Goal: Task Accomplishment & Management: Use online tool/utility

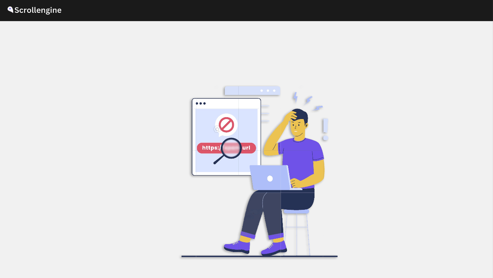
scroll to position [26, 0]
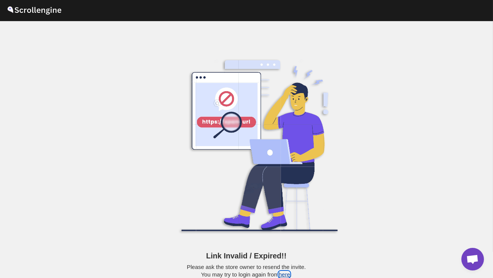
click at [286, 274] on button "here" at bounding box center [283, 274] width 11 height 6
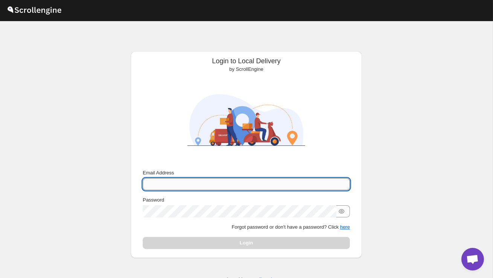
click at [178, 184] on input "Email Address" at bounding box center [246, 184] width 207 height 12
type input "[EMAIL_ADDRESS][PERSON_NAME][DOMAIN_NAME]"
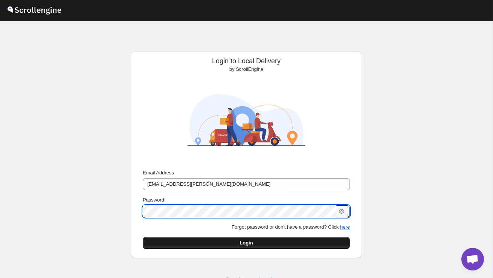
click at [180, 247] on button "Login" at bounding box center [246, 243] width 207 height 12
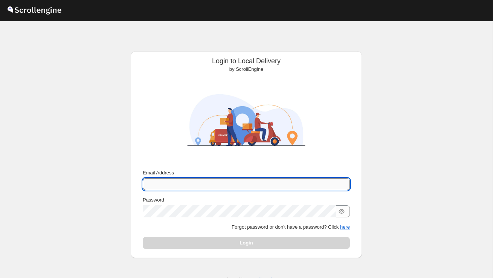
click at [176, 181] on input "Email Address" at bounding box center [246, 184] width 207 height 12
type input "rahul.chopra@home-run.co"
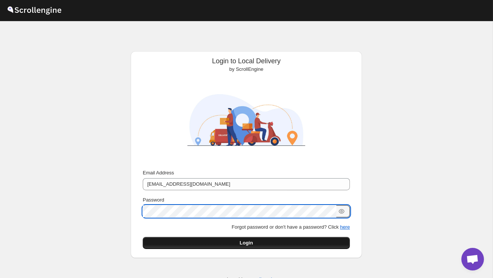
click at [183, 246] on button "Login" at bounding box center [246, 243] width 207 height 12
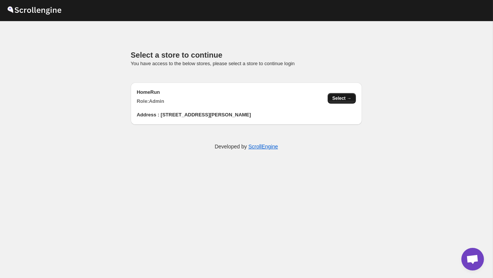
click at [345, 96] on span "Select →" at bounding box center [341, 98] width 19 height 6
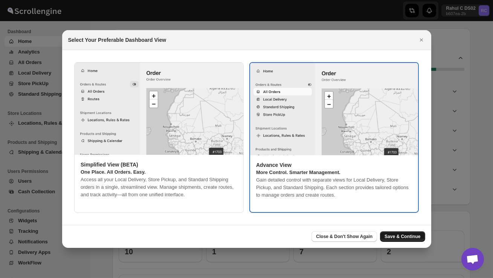
click at [398, 236] on span "Save & Continue" at bounding box center [402, 236] width 36 height 6
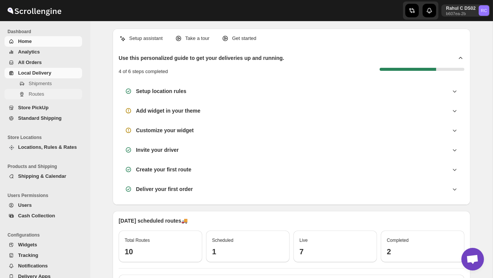
click at [41, 93] on span "Routes" at bounding box center [36, 94] width 15 height 6
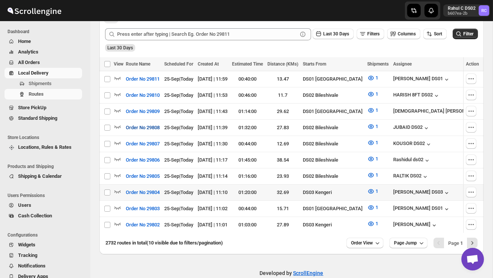
scroll to position [181, 0]
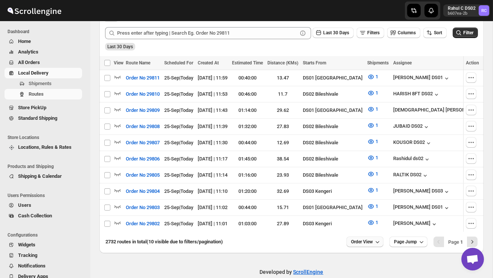
click at [354, 239] on span "Order View" at bounding box center [362, 242] width 22 height 6
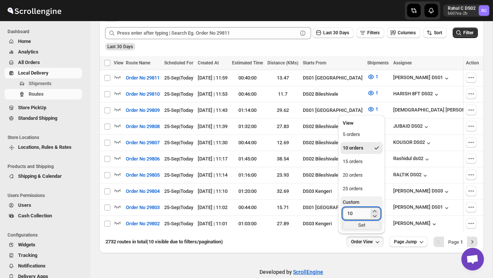
click at [353, 213] on input "10" at bounding box center [355, 213] width 26 height 12
type input "1"
type input "30"
click at [364, 227] on div "Set" at bounding box center [361, 225] width 38 height 8
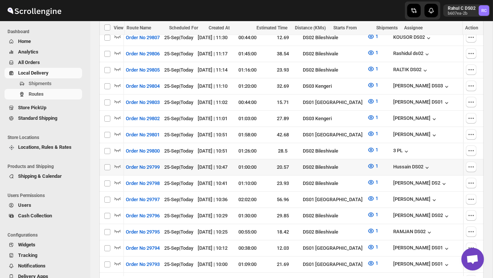
scroll to position [0, 0]
click at [120, 165] on icon "button" at bounding box center [117, 166] width 6 height 3
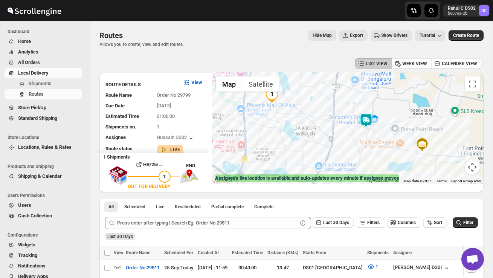
click at [364, 118] on img at bounding box center [365, 120] width 15 height 15
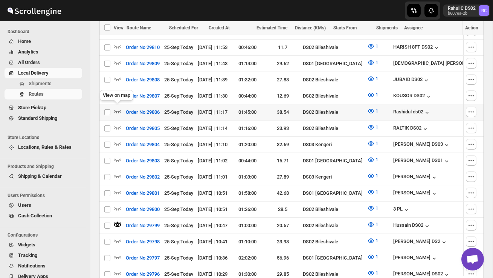
click at [117, 108] on icon "button" at bounding box center [118, 111] width 8 height 8
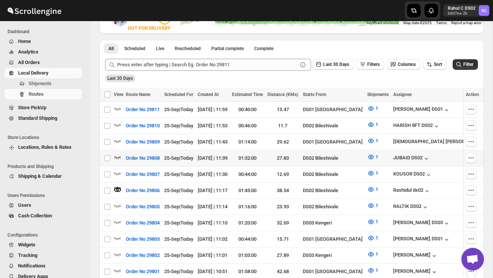
click at [117, 157] on icon "button" at bounding box center [118, 157] width 8 height 8
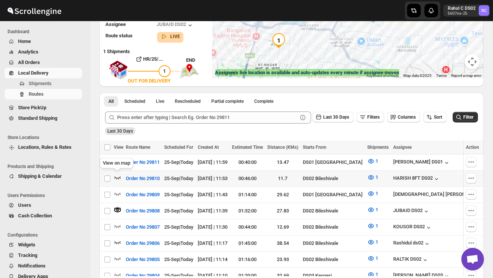
click at [117, 176] on icon "button" at bounding box center [118, 177] width 8 height 8
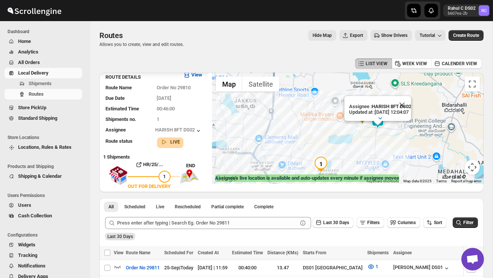
drag, startPoint x: 338, startPoint y: 144, endPoint x: 346, endPoint y: 124, distance: 21.1
click at [338, 144] on div "Assignee : HARISH 8FT DS02 Updated at : 25/09/2025, 12:04:07 Duty mode Enabled …" at bounding box center [347, 128] width 271 height 111
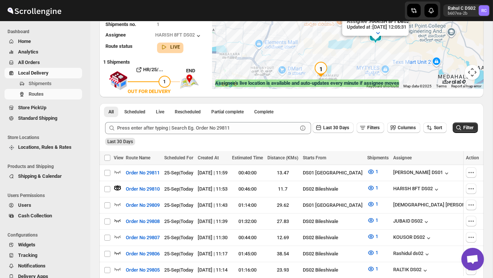
click at [31, 206] on span "Users" at bounding box center [24, 205] width 13 height 6
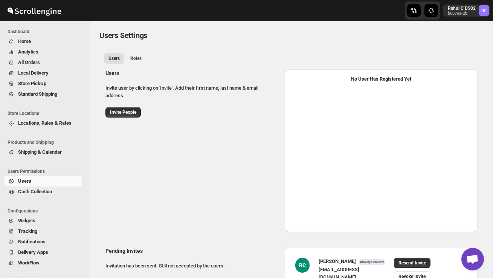
select select "637b767fbaab0276b10c91d5"
select select "637b767fbaab0276b10c91d7"
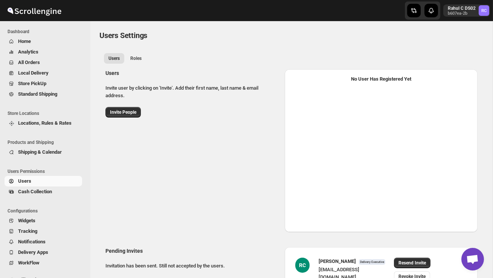
select select "637b767fbaab0276b10c91d5"
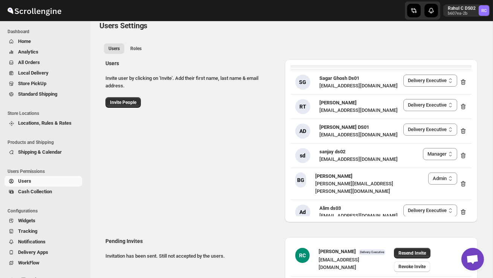
scroll to position [10, 0]
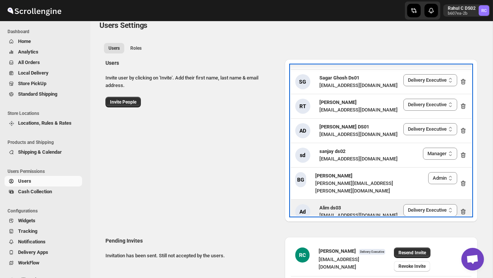
click at [462, 208] on icon at bounding box center [463, 212] width 8 height 8
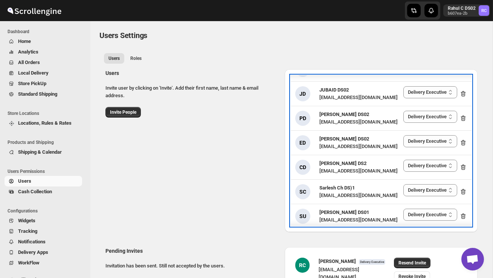
scroll to position [366, 0]
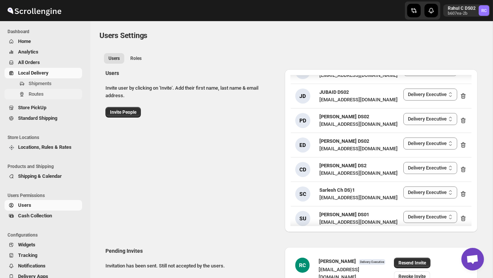
click at [38, 92] on span "Routes" at bounding box center [36, 94] width 15 height 6
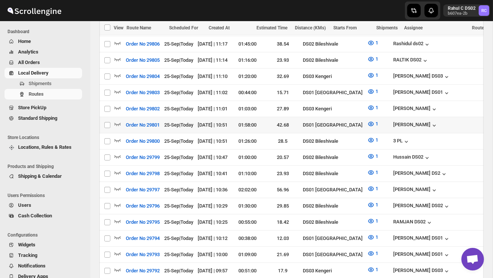
scroll to position [297, 0]
click at [117, 152] on icon "button" at bounding box center [118, 156] width 8 height 8
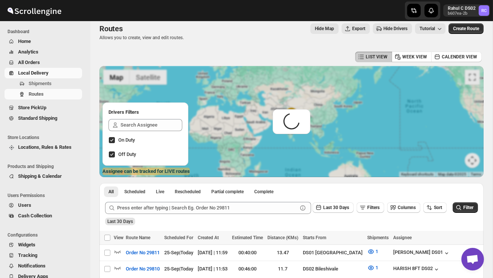
scroll to position [0, 0]
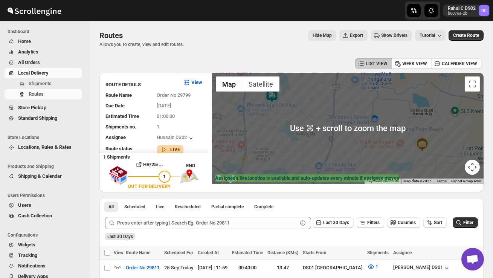
drag, startPoint x: 286, startPoint y: 125, endPoint x: 291, endPoint y: 130, distance: 7.0
click at [286, 125] on div at bounding box center [347, 128] width 271 height 111
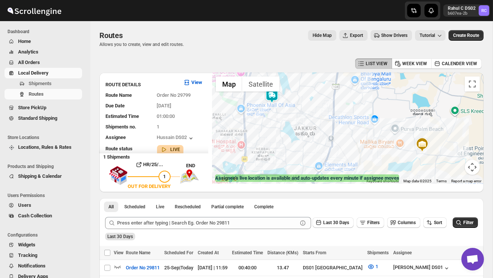
drag, startPoint x: 274, startPoint y: 131, endPoint x: 303, endPoint y: 151, distance: 35.1
click at [303, 151] on div at bounding box center [347, 128] width 271 height 111
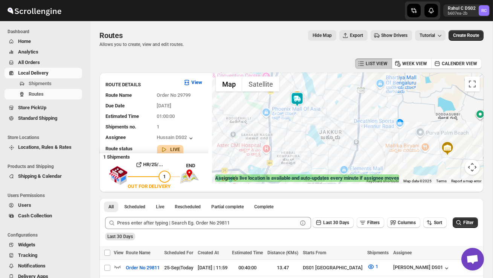
drag, startPoint x: 313, startPoint y: 135, endPoint x: 385, endPoint y: 143, distance: 71.9
click at [385, 143] on div at bounding box center [347, 128] width 271 height 111
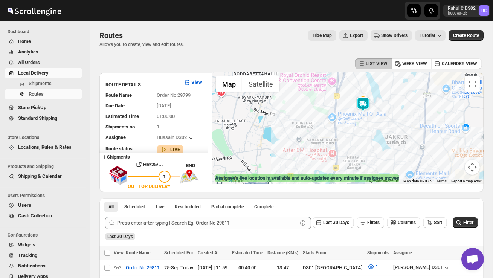
click at [367, 100] on img at bounding box center [362, 104] width 15 height 15
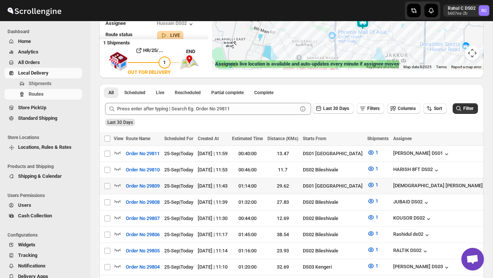
scroll to position [114, 0]
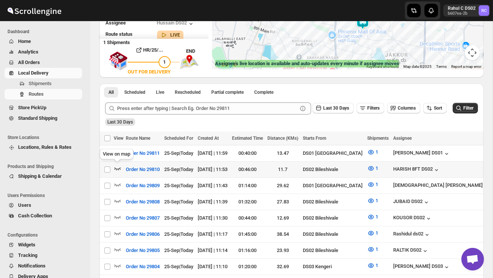
click at [118, 168] on icon "button" at bounding box center [117, 168] width 6 height 3
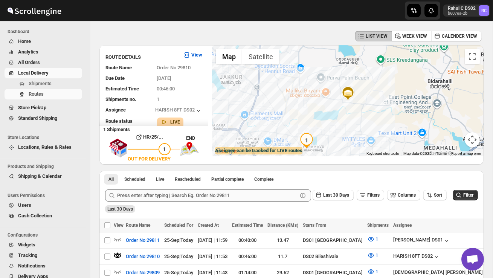
scroll to position [0, 0]
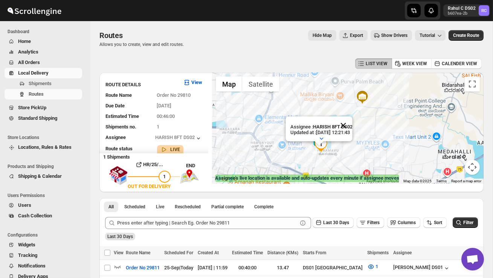
click at [352, 127] on button "Close" at bounding box center [343, 125] width 18 height 18
click at [341, 144] on div at bounding box center [347, 128] width 271 height 111
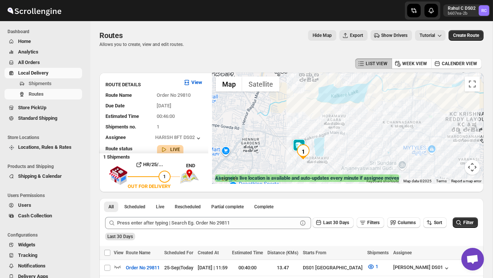
click at [334, 151] on div at bounding box center [347, 128] width 271 height 111
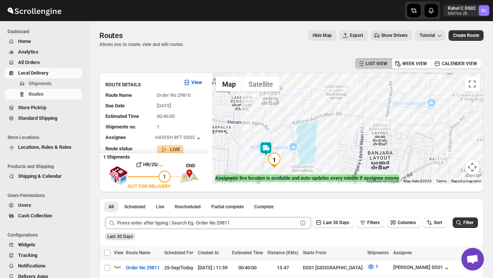
click at [310, 161] on div at bounding box center [347, 128] width 271 height 111
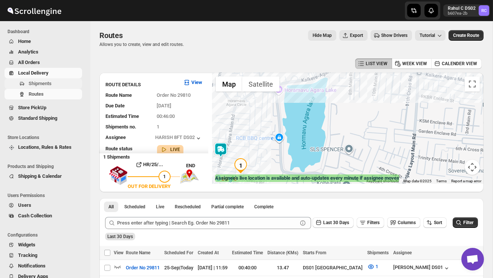
click at [52, 81] on span "Shipments" at bounding box center [40, 84] width 23 height 6
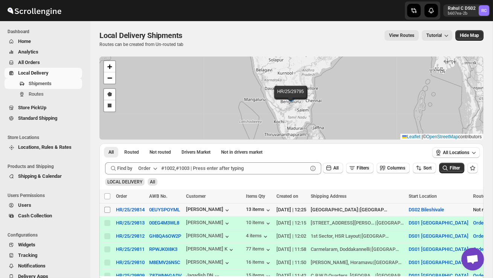
click at [110, 211] on input "Select shipment" at bounding box center [107, 210] width 6 height 6
checkbox input "true"
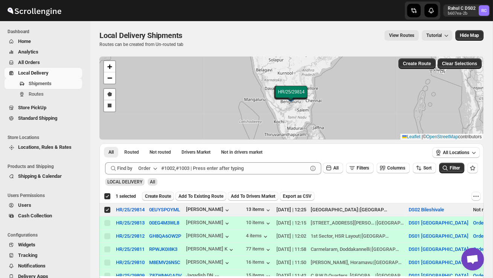
click at [162, 194] on span "Create Route" at bounding box center [158, 196] width 26 height 6
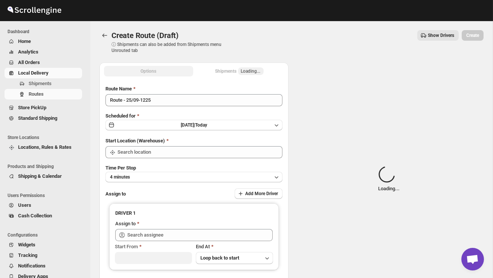
type input "DS02 Bileshivale"
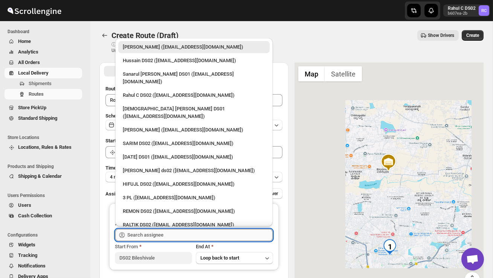
click at [164, 232] on input "text" at bounding box center [199, 235] width 145 height 12
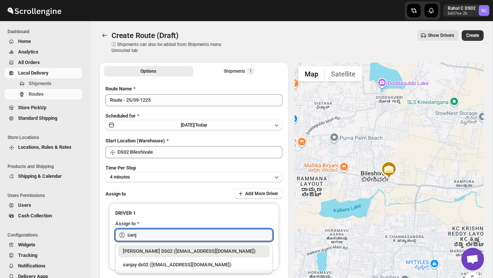
click at [178, 249] on div "[PERSON_NAME] DS02 ([EMAIL_ADDRESS][DOMAIN_NAME])" at bounding box center [194, 251] width 142 height 8
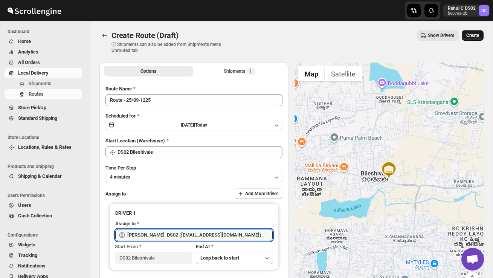
type input "[PERSON_NAME] DS02 ([EMAIL_ADDRESS][DOMAIN_NAME])"
click at [471, 38] on span "Create" at bounding box center [472, 35] width 13 height 6
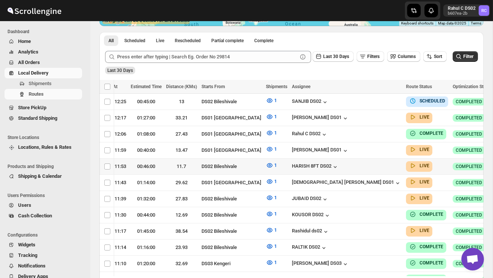
scroll to position [0, 101]
click at [492, 164] on icon "button" at bounding box center [502, 166] width 8 height 8
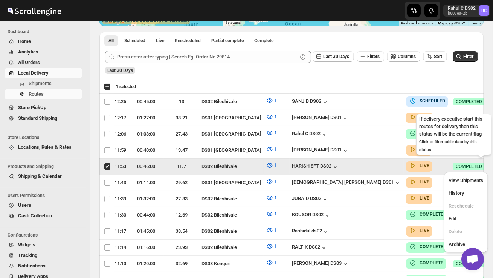
scroll to position [0, 0]
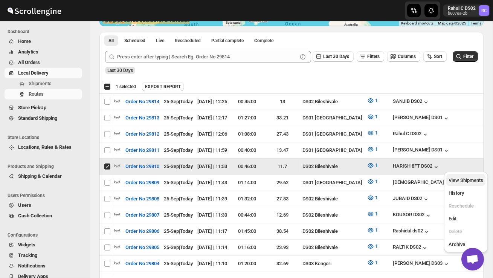
click at [471, 181] on span "View Shipments" at bounding box center [465, 180] width 35 height 6
checkbox input "false"
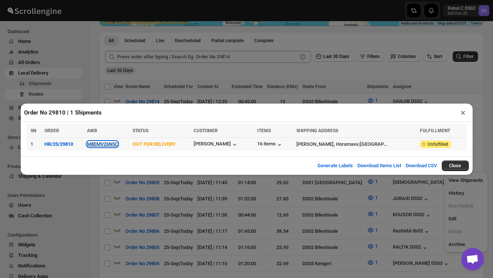
click at [110, 144] on button "M8EMV26N5C" at bounding box center [102, 144] width 31 height 6
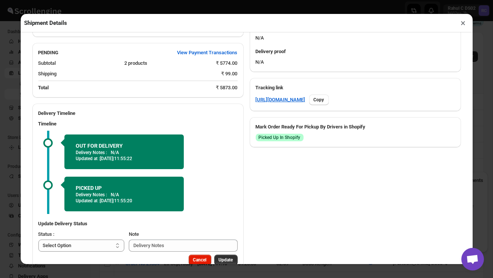
scroll to position [343, 0]
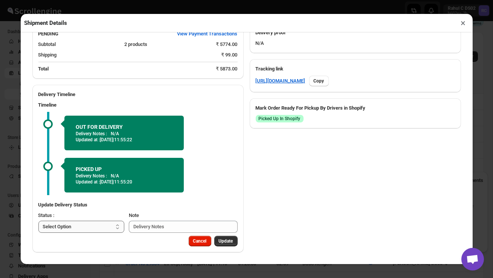
click at [106, 224] on select "Select Option PICKED UP OUT FOR DELIVERY RESCHEDULE DELIVERED CANCELLED" at bounding box center [81, 227] width 86 height 12
select select "DELIVERED"
click at [225, 239] on span "Update" at bounding box center [226, 241] width 14 height 6
select select
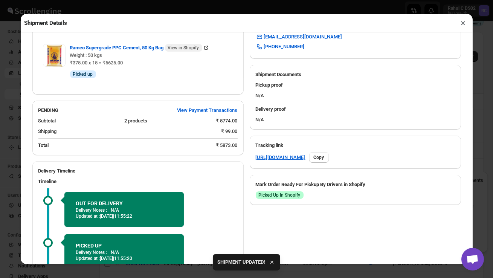
click at [462, 23] on button "×" at bounding box center [463, 23] width 11 height 11
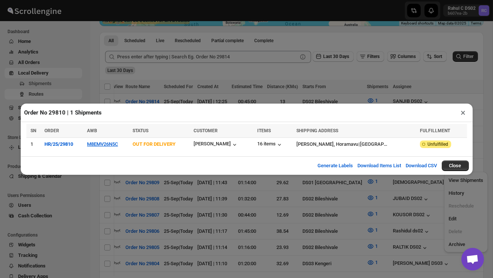
click at [464, 111] on button "×" at bounding box center [463, 112] width 11 height 11
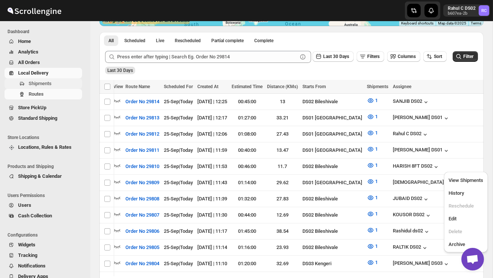
click at [44, 82] on span "Shipments" at bounding box center [40, 84] width 23 height 6
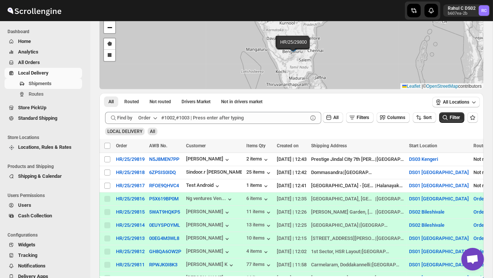
scroll to position [56, 0]
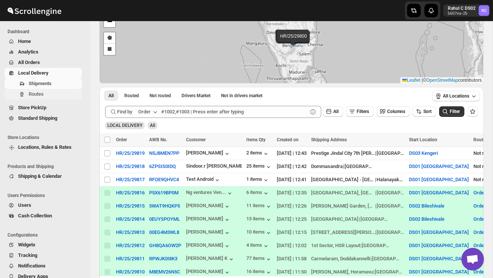
click at [52, 99] on button "Routes" at bounding box center [44, 94] width 78 height 11
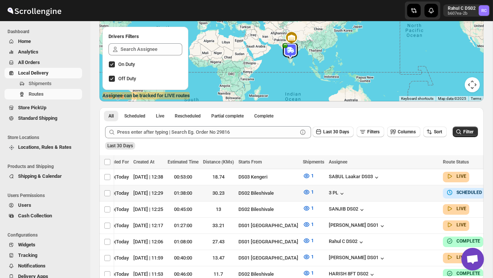
scroll to position [0, 101]
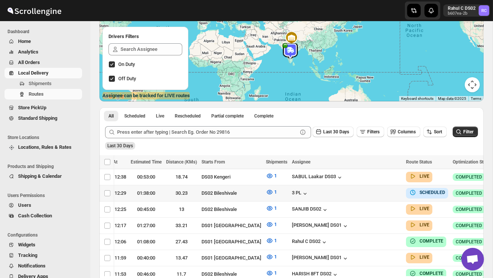
click at [492, 189] on button "button" at bounding box center [501, 192] width 11 height 11
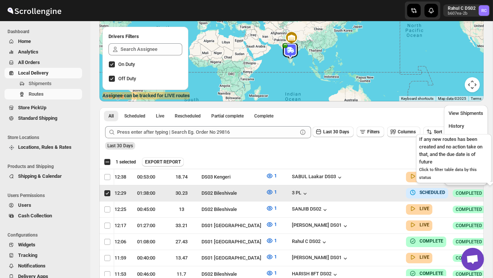
scroll to position [0, 0]
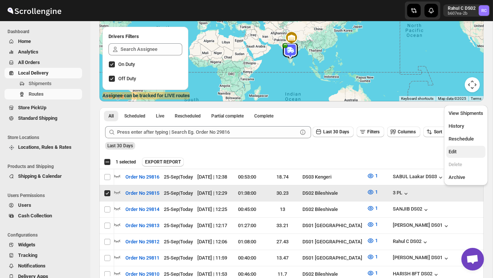
click at [463, 155] on span "Edit" at bounding box center [465, 152] width 35 height 8
checkbox input "false"
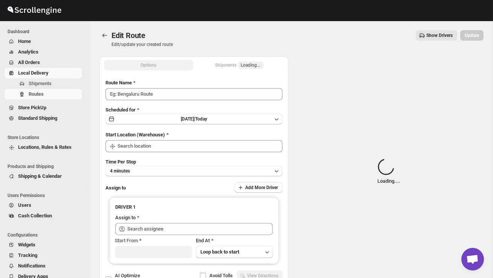
type input "Order No 29815"
type input "DS02 Bileshivale"
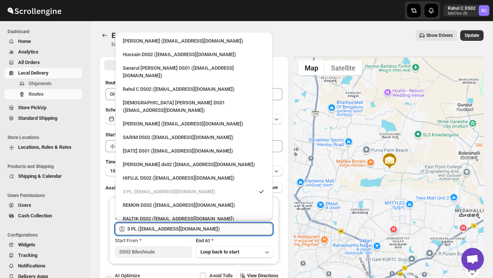
click at [214, 225] on input "3 PL ([EMAIL_ADDRESS][DOMAIN_NAME])" at bounding box center [199, 229] width 145 height 12
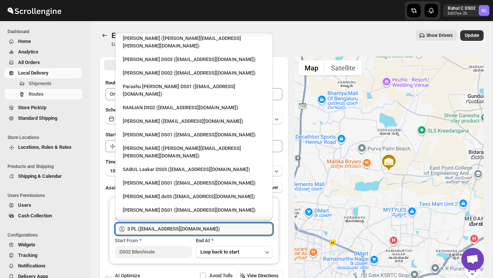
scroll to position [424, 0]
click at [165, 219] on div "HARISH 8FT DS02 ([EMAIL_ADDRESS][DOMAIN_NAME])" at bounding box center [194, 223] width 142 height 8
type input "HARISH 8FT DS02 ([EMAIL_ADDRESS][DOMAIN_NAME])"
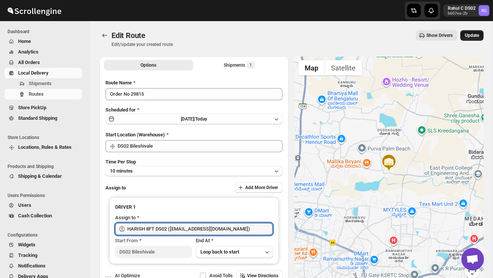
click at [473, 35] on span "Update" at bounding box center [471, 35] width 14 height 6
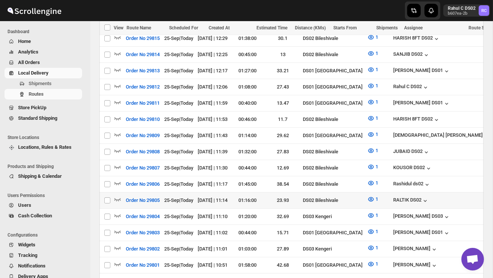
scroll to position [240, 0]
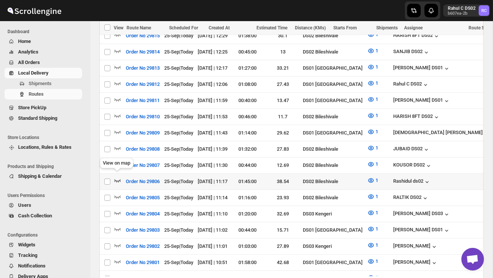
click at [117, 176] on icon "button" at bounding box center [118, 180] width 8 height 8
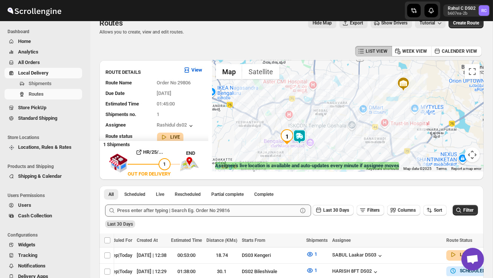
scroll to position [12, 0]
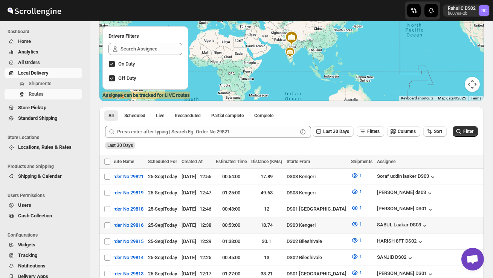
scroll to position [0, 17]
click at [44, 78] on button "Shipments" at bounding box center [44, 83] width 78 height 11
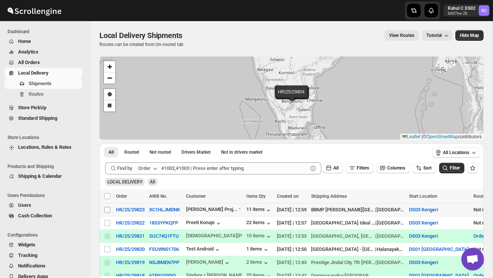
click at [107, 210] on input "Select shipment" at bounding box center [107, 210] width 6 height 6
checkbox input "true"
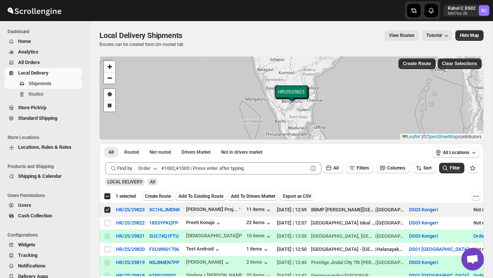
click at [164, 201] on div "Select all 4 shipments 1 selected Create Route Add To Existing Route Add To Dri…" at bounding box center [291, 196] width 384 height 14
click at [165, 195] on span "Create Route" at bounding box center [158, 196] width 26 height 6
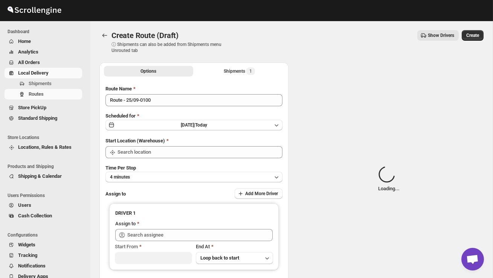
type input "DS03 Kengeri"
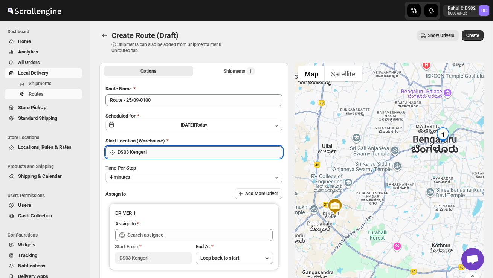
click at [169, 149] on input "DS03 Kengeri" at bounding box center [199, 152] width 165 height 12
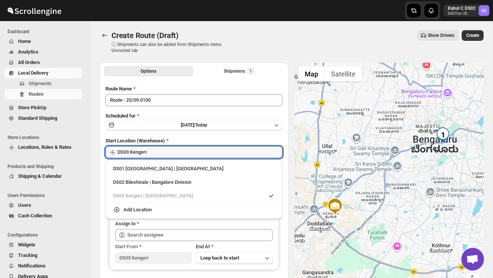
click at [170, 181] on div "DS02 Bileshivale | Bangalore Division" at bounding box center [194, 182] width 162 height 8
type input "DS02 Bileshivale"
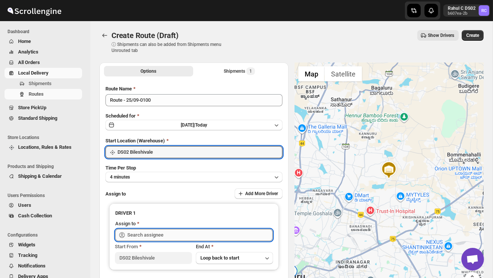
click at [163, 230] on input "text" at bounding box center [199, 235] width 145 height 12
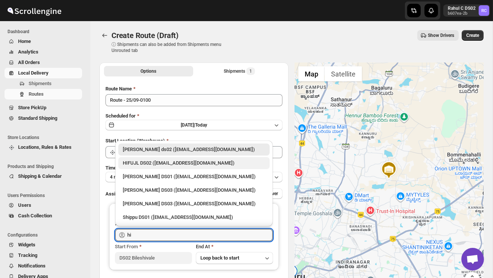
click at [186, 166] on div "HIFUJL DS02 ([EMAIL_ADDRESS][DOMAIN_NAME])" at bounding box center [194, 163] width 142 height 8
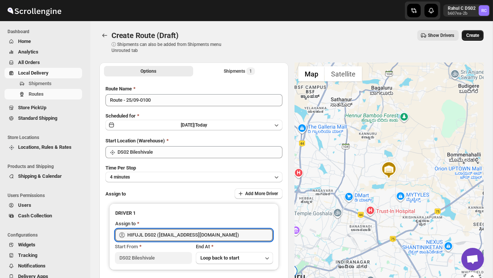
type input "HIFUJL DS02 ([EMAIL_ADDRESS][DOMAIN_NAME])"
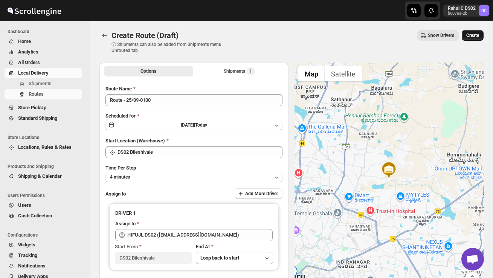
click at [477, 33] on span "Create" at bounding box center [472, 35] width 13 height 6
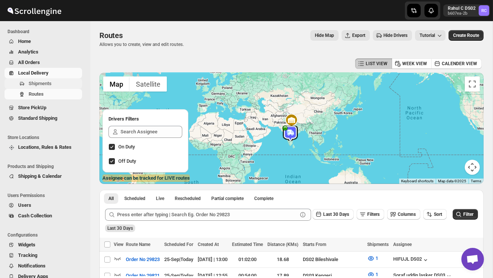
click at [45, 84] on span "Shipments" at bounding box center [40, 84] width 23 height 6
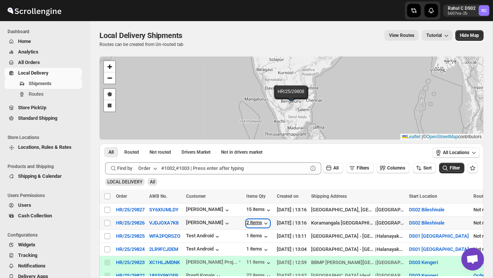
click at [255, 225] on div "2 items" at bounding box center [257, 223] width 23 height 8
click at [106, 210] on input "Select shipment" at bounding box center [107, 210] width 6 height 6
checkbox input "true"
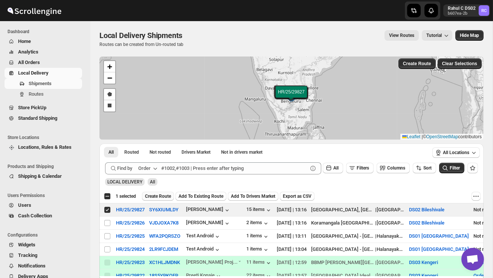
click at [155, 198] on span "Create Route" at bounding box center [158, 196] width 26 height 6
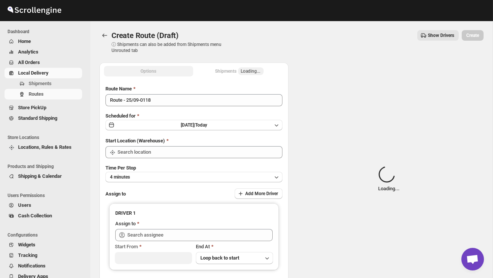
type input "DS02 Bileshivale"
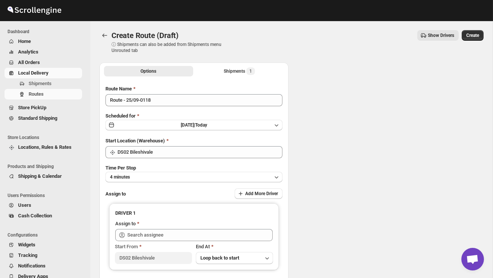
type input "DS02 Bileshivale"
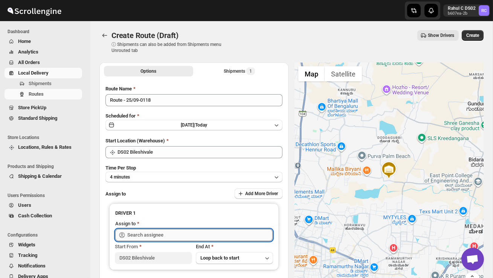
click at [146, 234] on input "text" at bounding box center [199, 235] width 145 height 12
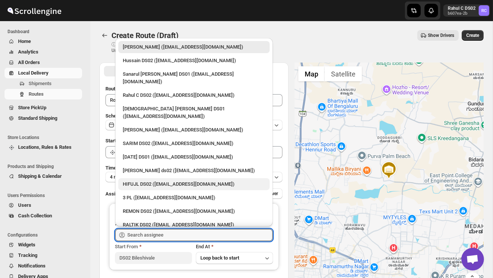
click at [153, 180] on div "HIFUJL DS02 ([EMAIL_ADDRESS][DOMAIN_NAME])" at bounding box center [194, 184] width 142 height 8
type input "HIFUJL DS02 ([EMAIL_ADDRESS][DOMAIN_NAME])"
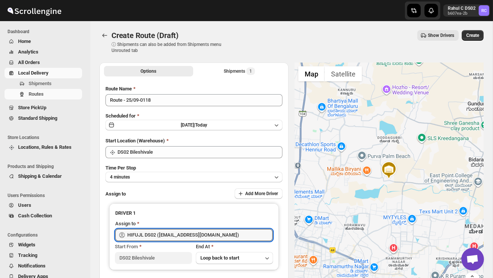
click at [475, 38] on span "Create" at bounding box center [472, 35] width 13 height 6
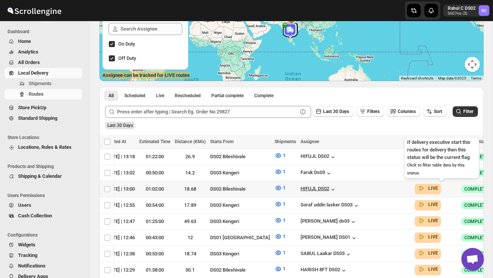
scroll to position [0, 108]
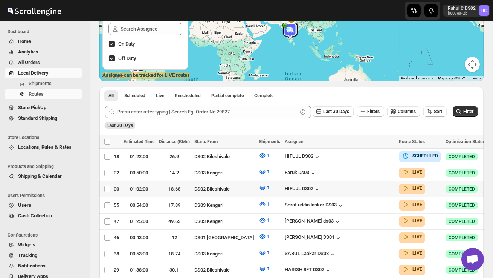
click at [491, 186] on icon "button" at bounding box center [495, 189] width 8 height 8
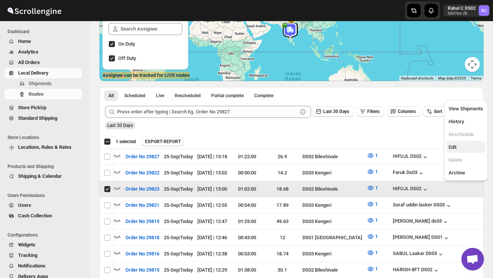
click at [462, 146] on span "Edit" at bounding box center [465, 147] width 35 height 8
checkbox input "false"
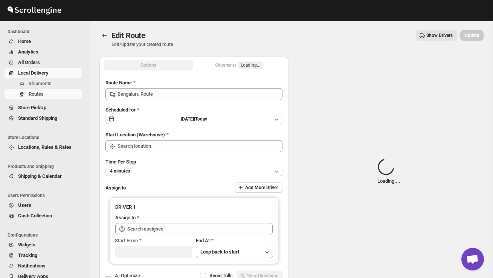
type input "Order No 29823"
type input "DS02 Bileshivale"
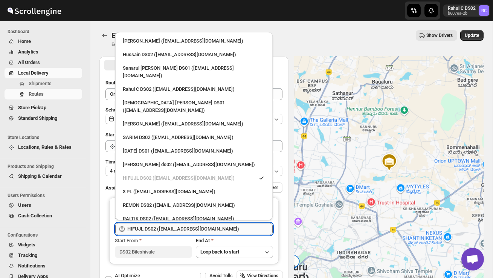
click at [199, 231] on input "HIFUJL DS02 ([EMAIL_ADDRESS][DOMAIN_NAME])" at bounding box center [199, 229] width 145 height 12
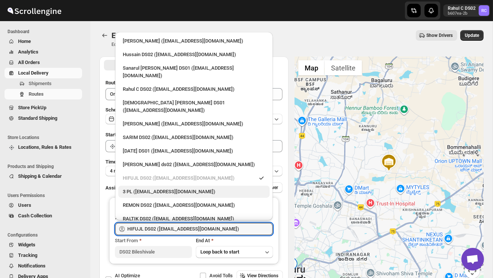
click at [176, 186] on div "3 PL ([EMAIL_ADDRESS][DOMAIN_NAME])" at bounding box center [193, 192] width 151 height 12
type input "3 PL ([EMAIL_ADDRESS][DOMAIN_NAME])"
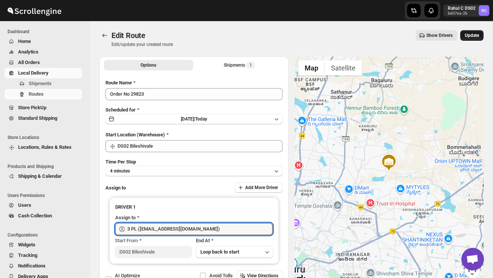
click at [473, 34] on span "Update" at bounding box center [471, 35] width 14 height 6
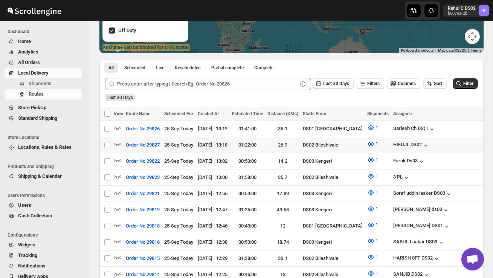
scroll to position [150, 0]
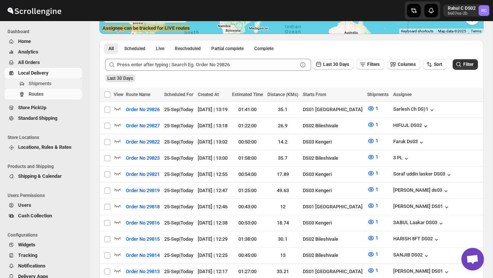
click at [50, 80] on span "Shipments" at bounding box center [55, 84] width 52 height 8
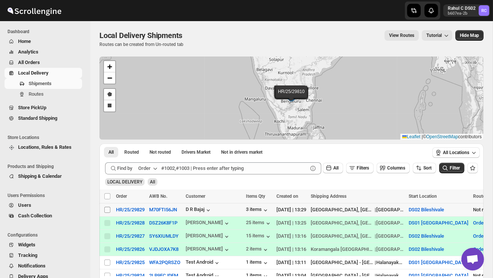
click at [105, 207] on input "Select shipment" at bounding box center [107, 210] width 6 height 6
checkbox input "true"
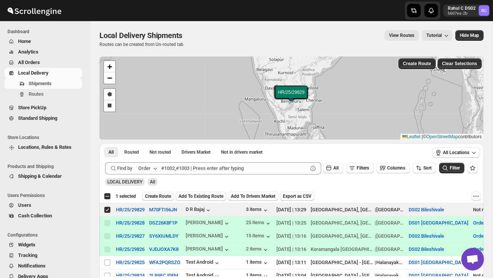
click at [156, 193] on button "Create Route" at bounding box center [158, 196] width 32 height 9
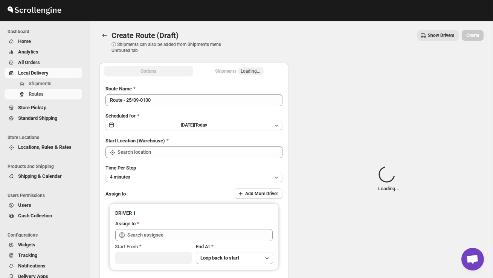
type input "DS02 Bileshivale"
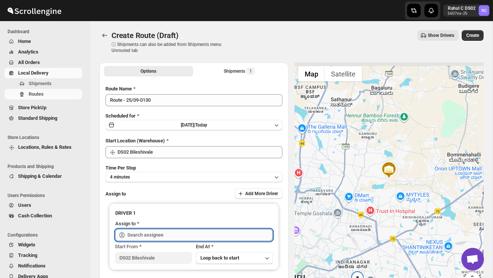
click at [165, 230] on input "text" at bounding box center [199, 235] width 145 height 12
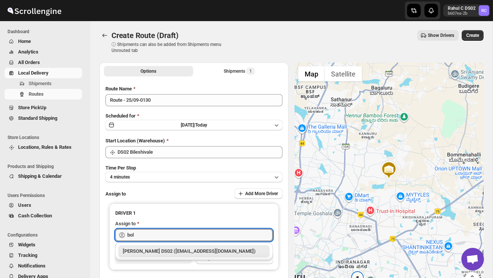
click at [172, 250] on div "[PERSON_NAME] DS02 ([EMAIL_ADDRESS][DOMAIN_NAME])" at bounding box center [194, 251] width 142 height 8
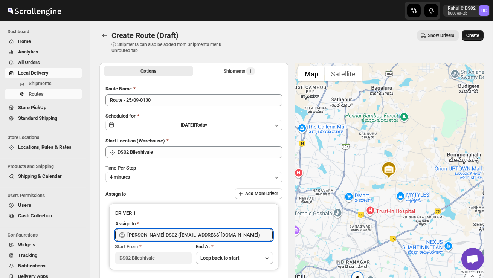
type input "[PERSON_NAME] DS02 ([EMAIL_ADDRESS][DOMAIN_NAME])"
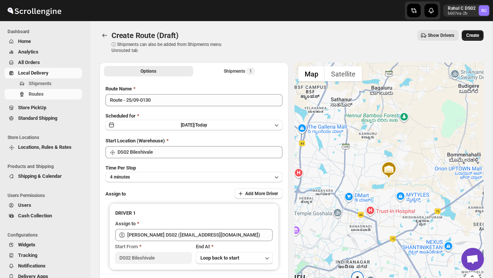
click at [473, 40] on button "Create" at bounding box center [472, 35] width 22 height 11
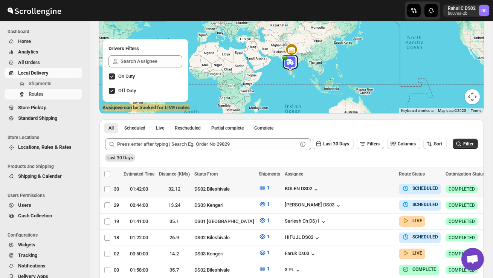
scroll to position [0, 108]
click at [491, 187] on icon "button" at bounding box center [495, 189] width 8 height 8
checkbox input "true"
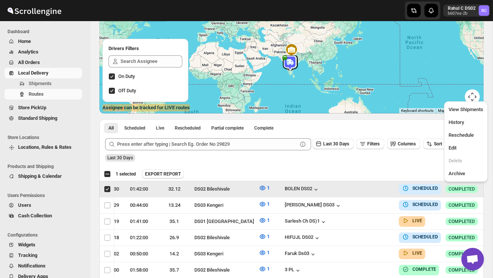
scroll to position [0, 0]
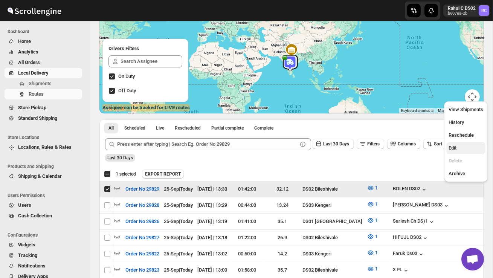
click at [450, 150] on span "Edit" at bounding box center [452, 148] width 8 height 6
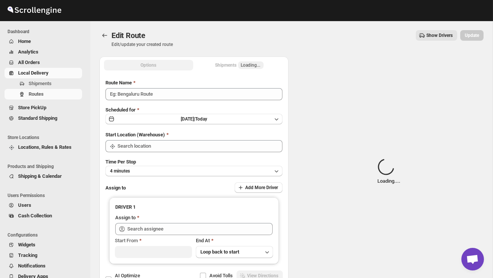
type input "Order No 29829"
type input "DS02 Bileshivale"
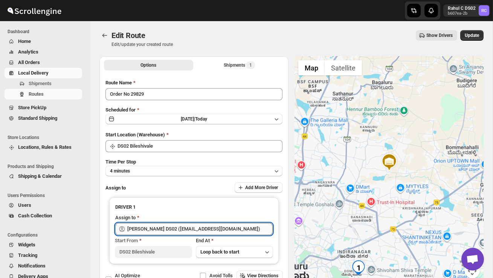
click at [215, 228] on input "[PERSON_NAME] DS02 ([EMAIL_ADDRESS][DOMAIN_NAME])" at bounding box center [199, 229] width 145 height 12
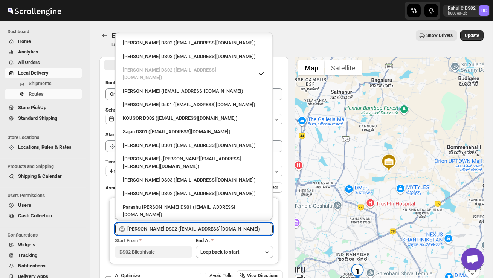
scroll to position [312, 0]
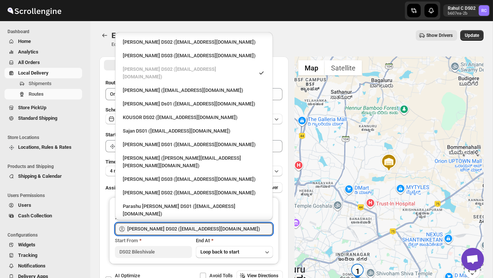
click at [164, 221] on div "RAMJAN DS02 ([EMAIL_ADDRESS][DOMAIN_NAME])" at bounding box center [193, 227] width 151 height 12
type input "RAMJAN DS02 ([EMAIL_ADDRESS][DOMAIN_NAME])"
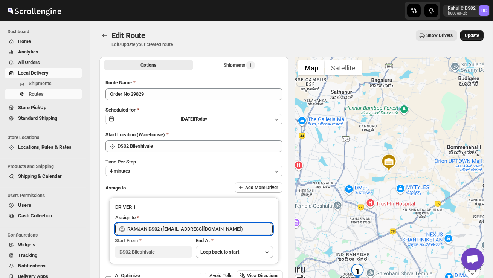
click at [476, 32] on button "Update" at bounding box center [471, 35] width 23 height 11
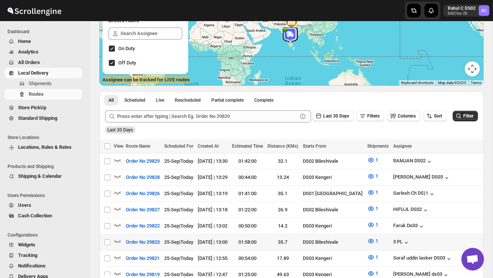
scroll to position [113, 0]
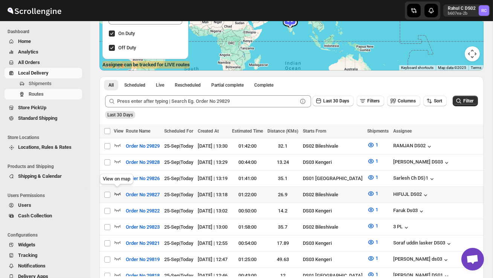
click at [116, 190] on icon "button" at bounding box center [118, 194] width 8 height 8
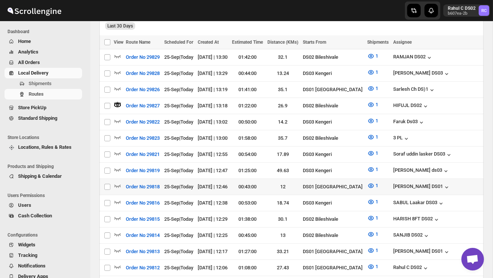
scroll to position [211, 0]
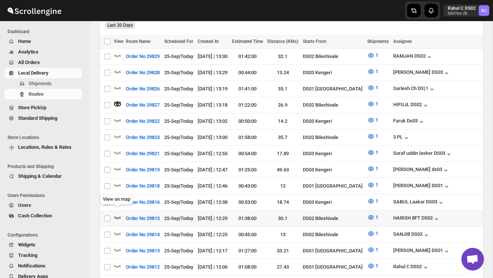
click at [116, 213] on icon "button" at bounding box center [118, 217] width 8 height 8
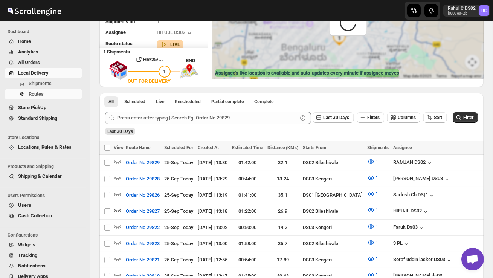
scroll to position [0, 0]
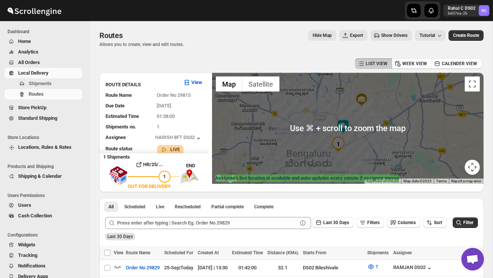
click at [345, 125] on img at bounding box center [342, 126] width 15 height 15
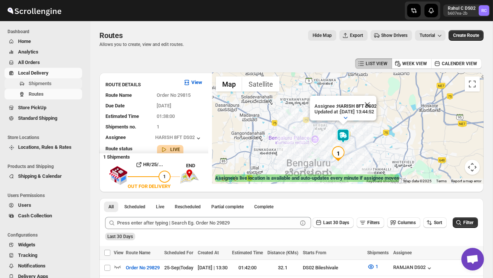
click at [52, 82] on span "Shipments" at bounding box center [40, 84] width 23 height 6
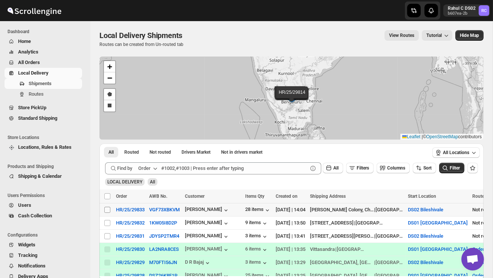
click at [106, 208] on input "Select shipment" at bounding box center [107, 210] width 6 height 6
checkbox input "true"
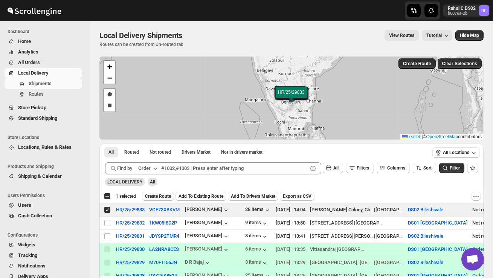
click at [162, 195] on span "Create Route" at bounding box center [158, 196] width 26 height 6
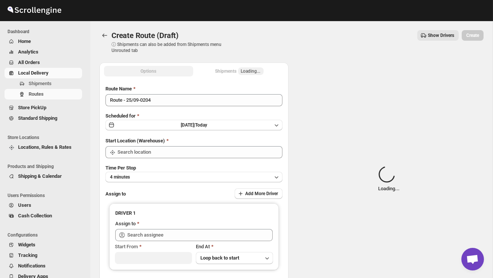
type input "DS02 Bileshivale"
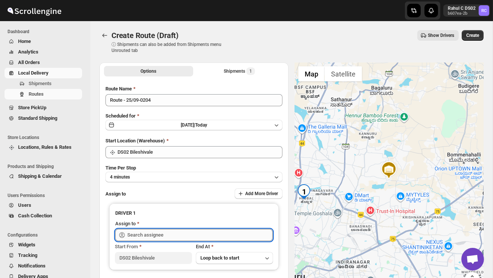
click at [167, 231] on input "text" at bounding box center [199, 235] width 145 height 12
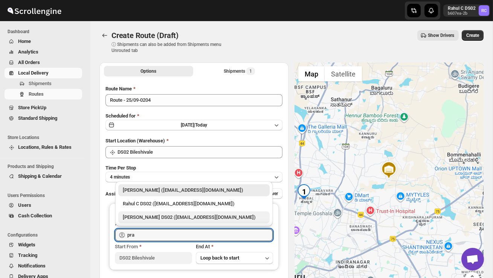
click at [180, 217] on div "[PERSON_NAME] DS02 ([EMAIL_ADDRESS][DOMAIN_NAME])" at bounding box center [194, 217] width 142 height 8
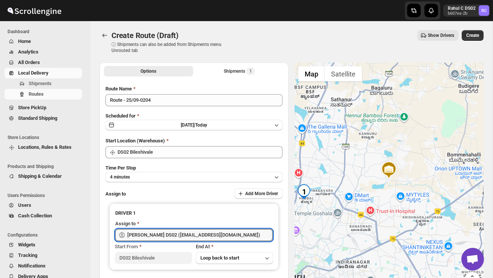
type input "[PERSON_NAME] DS02 ([EMAIL_ADDRESS][DOMAIN_NAME])"
click at [467, 41] on div "Create Route (Draft) ⓘ Shipments can also be added from Shipments menu Unrouted…" at bounding box center [291, 41] width 384 height 23
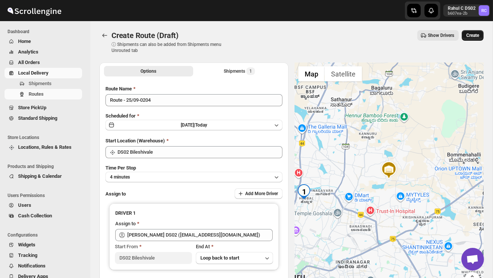
click at [469, 36] on span "Create" at bounding box center [472, 35] width 13 height 6
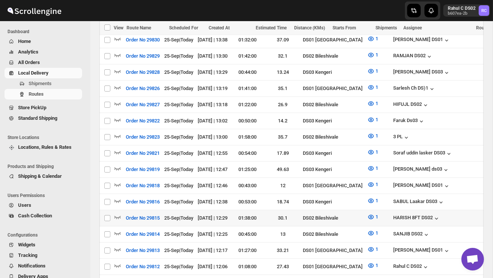
scroll to position [239, 0]
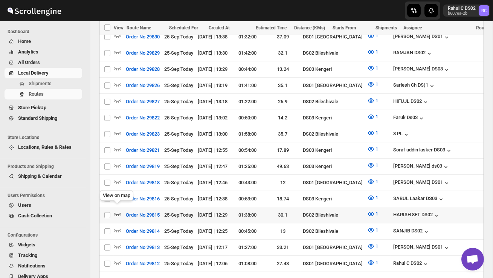
click at [118, 210] on icon "button" at bounding box center [118, 214] width 8 height 8
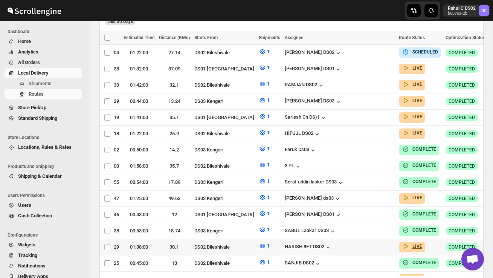
scroll to position [0, 108]
click at [491, 243] on icon "button" at bounding box center [495, 247] width 8 height 8
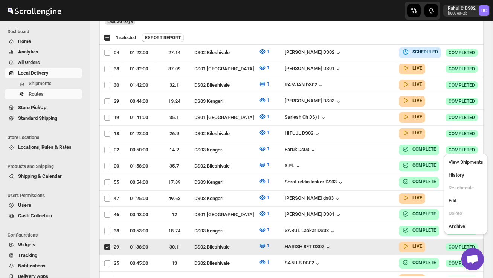
scroll to position [0, 0]
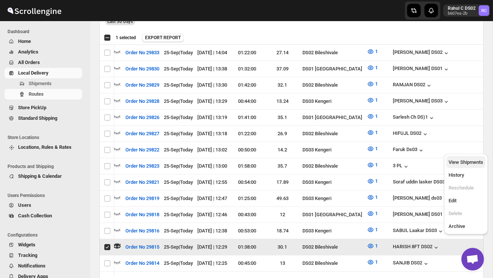
click at [464, 160] on span "View Shipments" at bounding box center [465, 162] width 35 height 6
checkbox input "false"
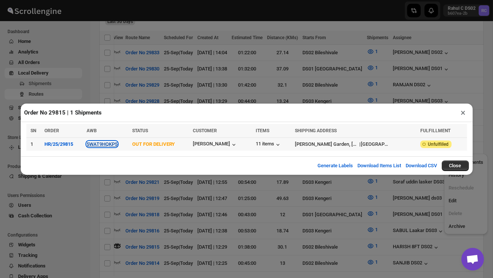
click at [116, 141] on button "5WAT9HQKP5" at bounding box center [102, 144] width 31 height 6
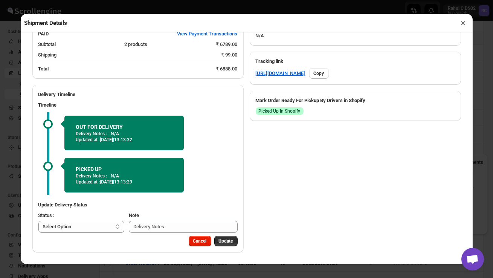
scroll to position [43, 0]
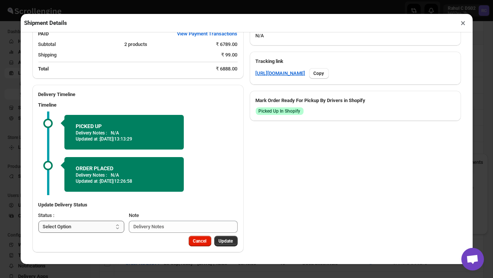
click at [96, 229] on select "Select Option PICKED UP OUT FOR DELIVERY RESCHEDULE DELIVERED CANCELLED" at bounding box center [81, 227] width 86 height 12
select select "DELIVERED"
click at [223, 239] on span "Update" at bounding box center [226, 241] width 14 height 6
select select
click at [465, 23] on button "×" at bounding box center [463, 23] width 11 height 11
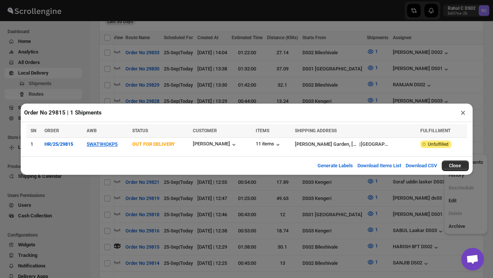
click at [462, 113] on button "×" at bounding box center [463, 112] width 11 height 11
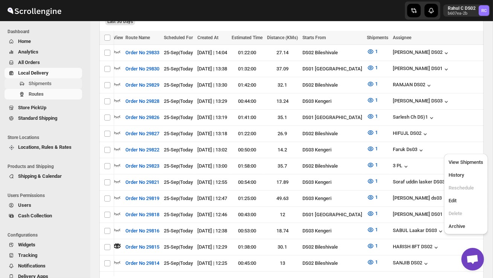
click at [47, 84] on span "Shipments" at bounding box center [40, 84] width 23 height 6
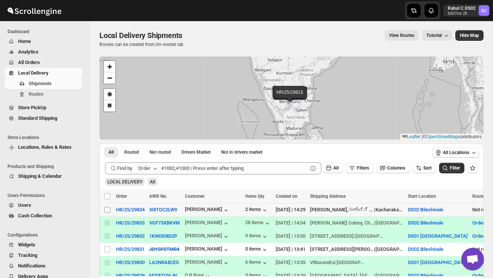
click at [110, 209] on input "Select shipment" at bounding box center [107, 210] width 6 height 6
checkbox input "true"
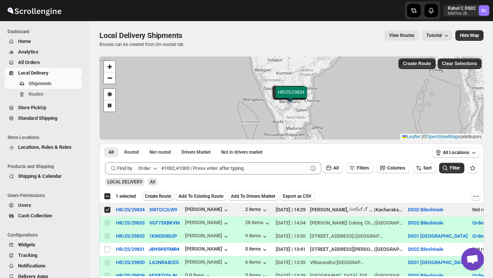
click at [154, 196] on span "Create Route" at bounding box center [158, 196] width 26 height 6
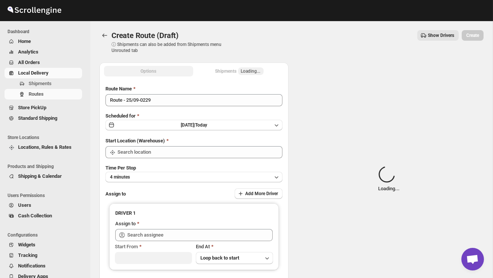
type input "DS02 Bileshivale"
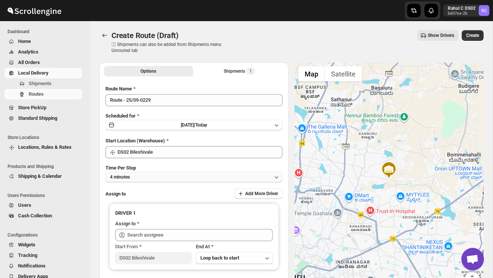
click at [155, 172] on button "4 minutes" at bounding box center [193, 177] width 177 height 11
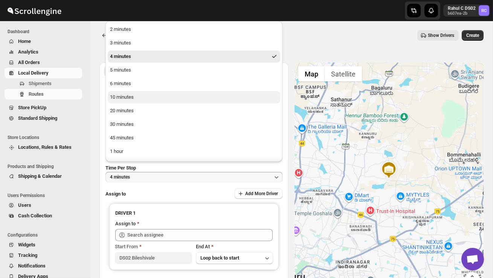
click at [147, 97] on button "10 minutes" at bounding box center [194, 97] width 172 height 12
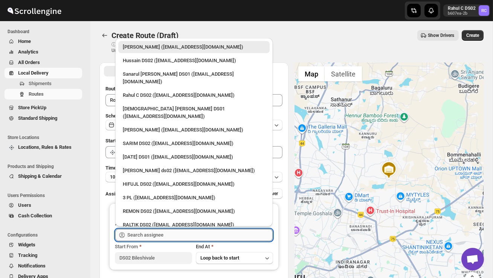
click at [143, 236] on input "text" at bounding box center [199, 235] width 145 height 12
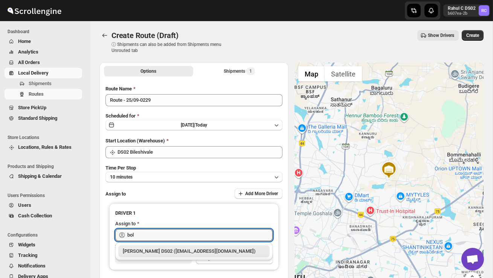
click at [153, 252] on div "[PERSON_NAME] DS02 ([EMAIL_ADDRESS][DOMAIN_NAME])" at bounding box center [194, 251] width 142 height 8
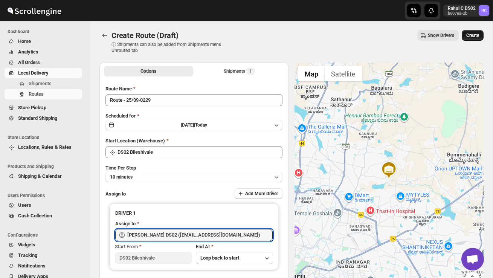
type input "[PERSON_NAME] DS02 ([EMAIL_ADDRESS][DOMAIN_NAME])"
click at [483, 35] on button "Create" at bounding box center [472, 35] width 22 height 11
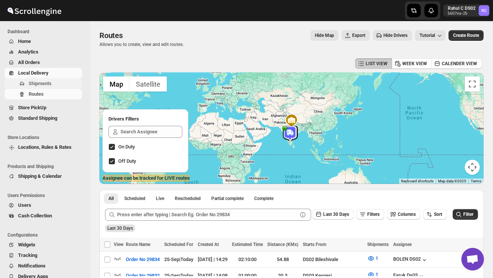
click at [49, 82] on span "Shipments" at bounding box center [40, 84] width 23 height 6
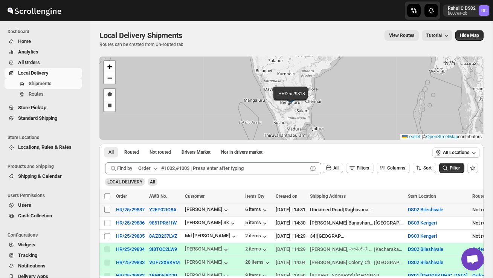
click at [108, 207] on input "Select shipment" at bounding box center [107, 210] width 6 height 6
checkbox input "true"
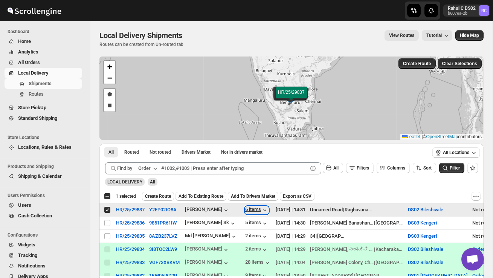
click at [251, 208] on div "6 items" at bounding box center [256, 210] width 23 height 8
click at [168, 195] on span "Create Route" at bounding box center [158, 196] width 26 height 6
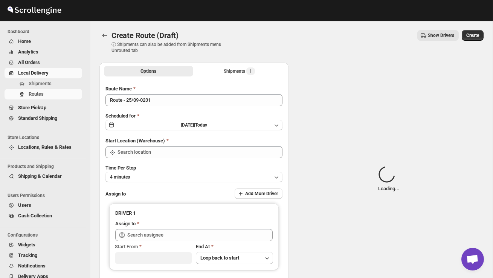
type input "DS02 Bileshivale"
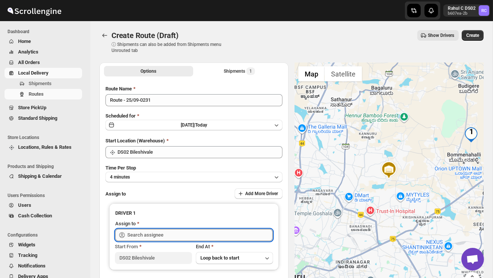
click at [160, 236] on input "text" at bounding box center [199, 235] width 145 height 12
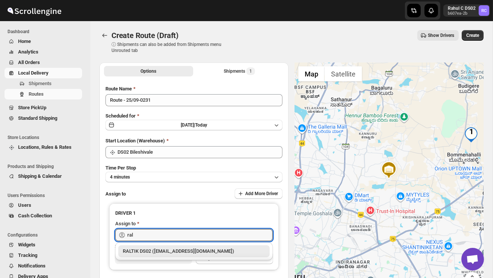
click at [174, 254] on div "RALTIK DS02 ([EMAIL_ADDRESS][DOMAIN_NAME])" at bounding box center [194, 251] width 142 height 8
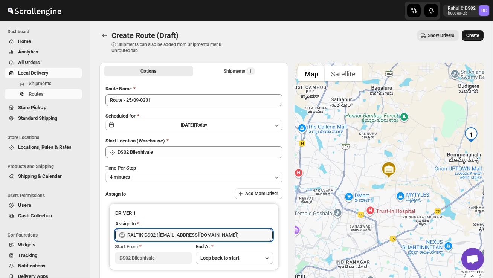
type input "RALTIK DS02 ([EMAIL_ADDRESS][DOMAIN_NAME])"
click at [475, 36] on span "Create" at bounding box center [472, 35] width 13 height 6
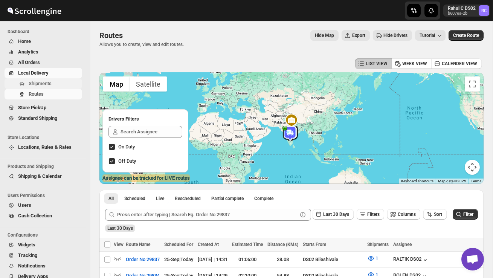
click at [37, 84] on span "Shipments" at bounding box center [40, 84] width 23 height 6
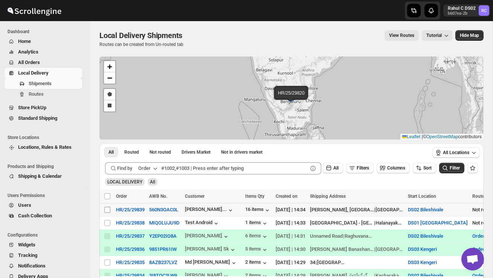
click at [106, 211] on input "Select shipment" at bounding box center [107, 210] width 6 height 6
checkbox input "true"
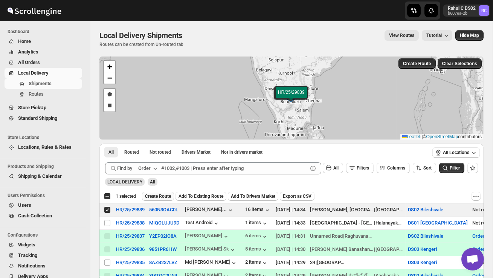
click at [163, 195] on span "Create Route" at bounding box center [158, 196] width 26 height 6
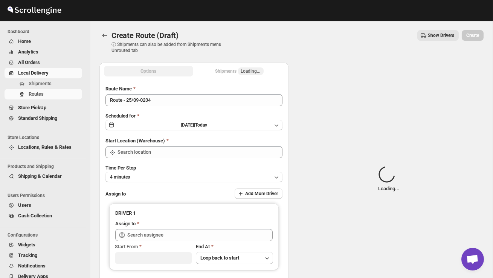
type input "DS02 Bileshivale"
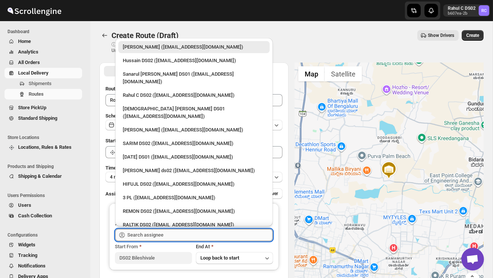
click at [179, 239] on input "text" at bounding box center [199, 235] width 145 height 12
click at [179, 64] on div "Hussain DS02 ([EMAIL_ADDRESS][DOMAIN_NAME])" at bounding box center [193, 61] width 151 height 12
type input "Hussain DS02 ([EMAIL_ADDRESS][DOMAIN_NAME])"
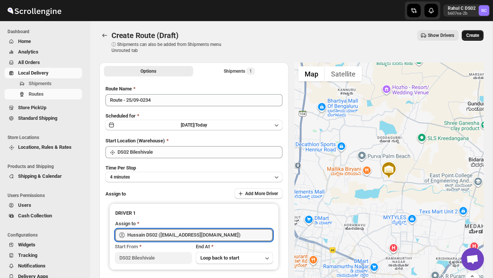
click at [477, 39] on button "Create" at bounding box center [472, 35] width 22 height 11
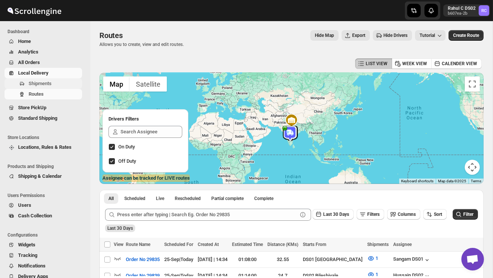
click at [55, 82] on span "Shipments" at bounding box center [55, 84] width 52 height 8
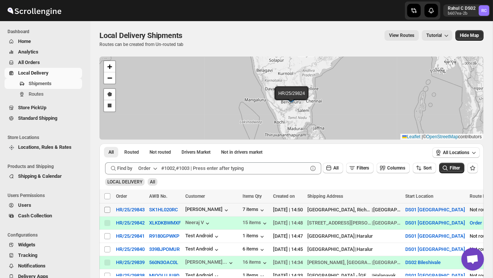
click at [109, 211] on input "Select shipment" at bounding box center [107, 210] width 6 height 6
checkbox input "true"
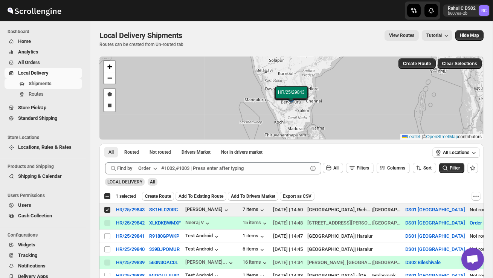
click at [158, 193] on button "Create Route" at bounding box center [158, 196] width 32 height 9
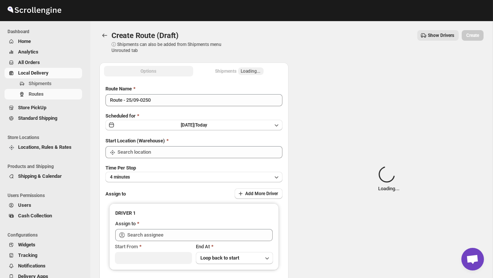
type input "DS01 [GEOGRAPHIC_DATA]"
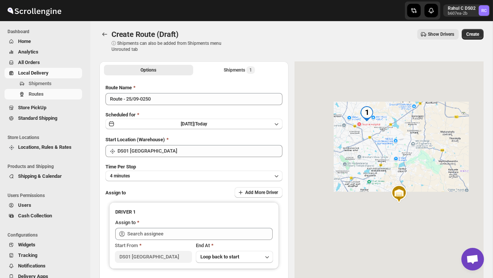
scroll to position [3, 0]
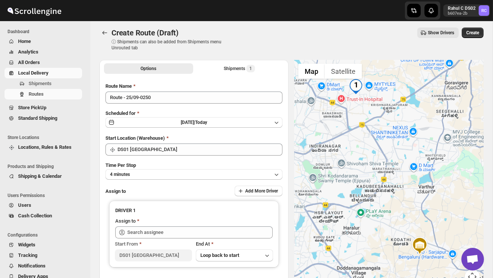
click at [158, 186] on div "Assign to Add More Driver" at bounding box center [193, 191] width 177 height 11
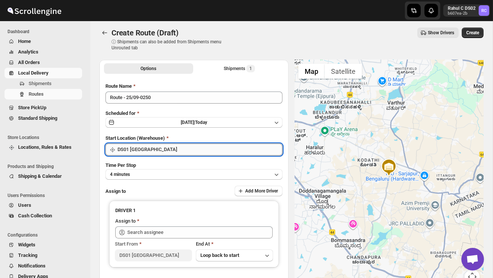
click at [169, 150] on input "DS01 [GEOGRAPHIC_DATA]" at bounding box center [199, 149] width 165 height 12
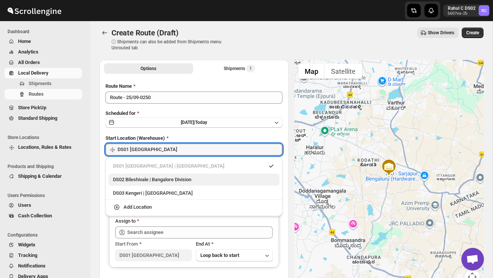
click at [169, 173] on div "DS02 Bileshivale | Bangalore Division" at bounding box center [193, 179] width 171 height 12
type input "DS02 Bileshivale"
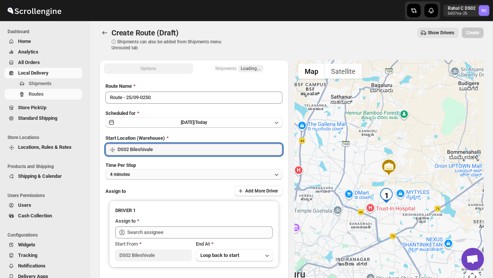
click at [166, 173] on button "4 minutes" at bounding box center [193, 174] width 177 height 11
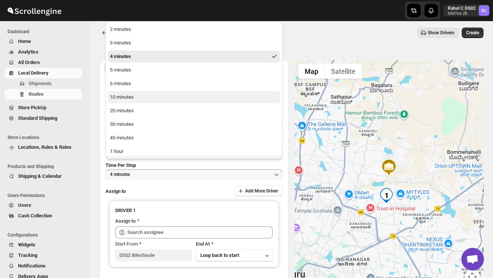
click at [129, 96] on div "10 minutes" at bounding box center [122, 97] width 24 height 8
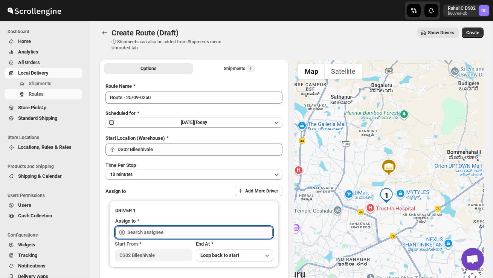
click at [145, 229] on input "text" at bounding box center [199, 232] width 145 height 12
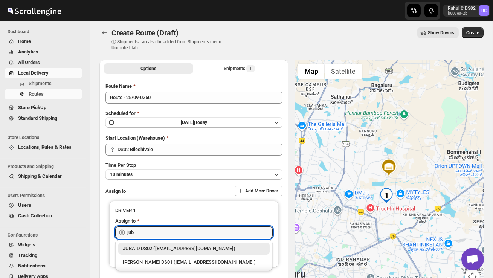
click at [165, 247] on div "JUBAID DS02 ([EMAIL_ADDRESS][DOMAIN_NAME])" at bounding box center [194, 249] width 142 height 8
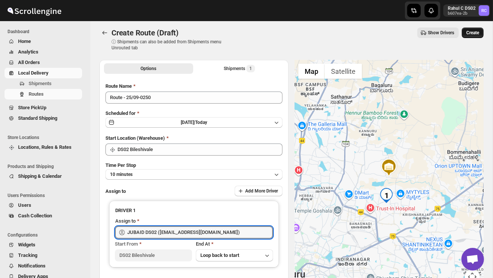
type input "JUBAID DS02 ([EMAIL_ADDRESS][DOMAIN_NAME])"
click at [470, 37] on button "Create" at bounding box center [472, 32] width 22 height 11
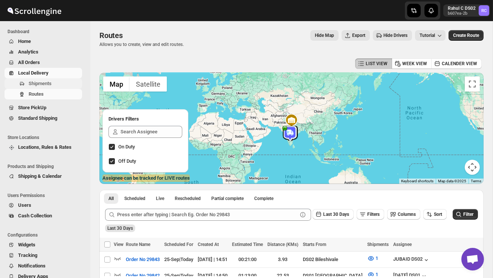
click at [46, 83] on span "Shipments" at bounding box center [40, 84] width 23 height 6
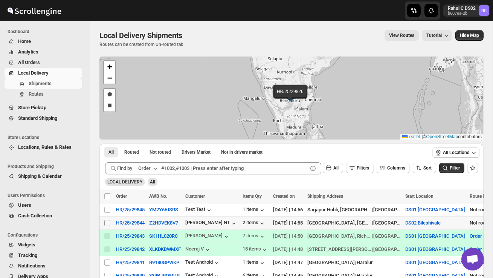
click at [108, 224] on input "Select shipment" at bounding box center [107, 223] width 6 height 6
checkbox input "true"
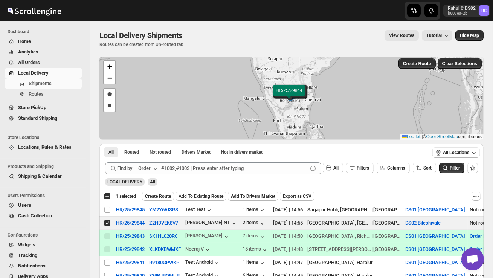
click at [156, 198] on span "Create Route" at bounding box center [158, 196] width 26 height 6
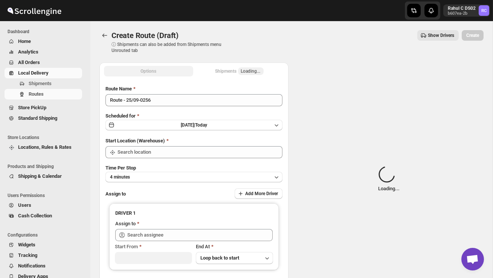
type input "DS02 Bileshivale"
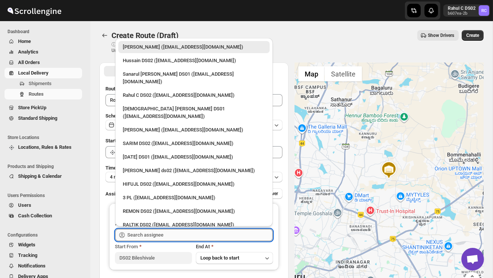
click at [164, 234] on input "text" at bounding box center [199, 235] width 145 height 12
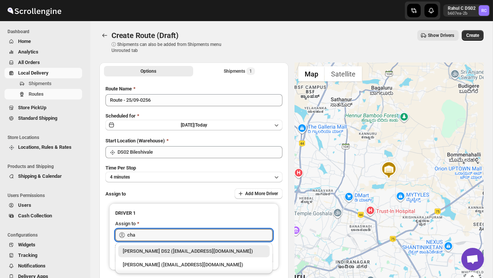
click at [179, 251] on div "[PERSON_NAME] DS2 ([EMAIL_ADDRESS][DOMAIN_NAME])" at bounding box center [194, 251] width 142 height 8
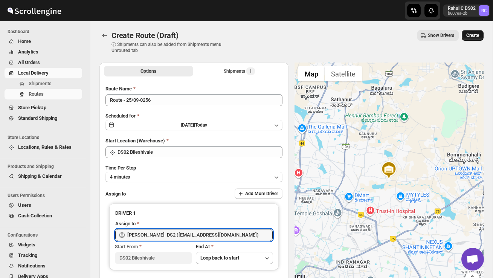
type input "[PERSON_NAME] DS2 ([EMAIL_ADDRESS][DOMAIN_NAME])"
click at [475, 35] on span "Create" at bounding box center [472, 35] width 13 height 6
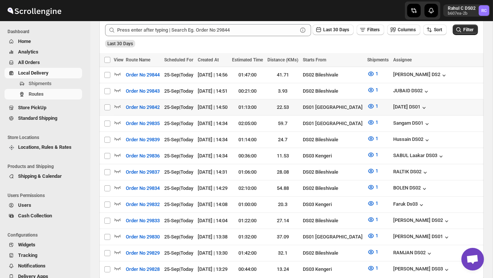
scroll to position [280, 0]
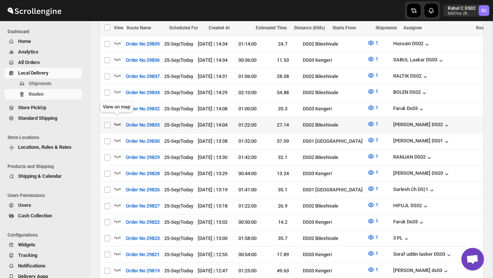
click at [118, 120] on icon "button" at bounding box center [118, 124] width 8 height 8
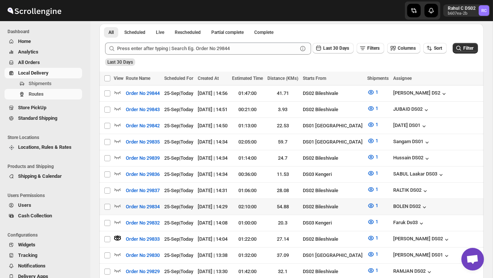
scroll to position [175, 0]
click at [119, 201] on icon "button" at bounding box center [118, 205] width 8 height 8
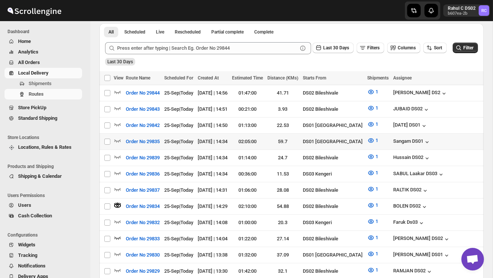
scroll to position [0, 0]
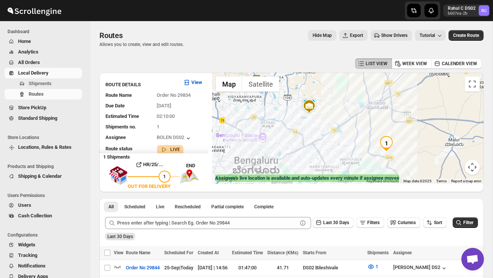
click at [325, 126] on div at bounding box center [347, 128] width 271 height 111
click at [324, 127] on div at bounding box center [347, 128] width 271 height 111
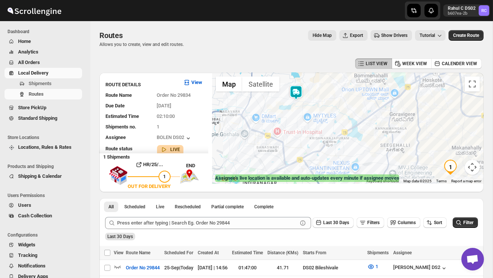
click at [322, 126] on div at bounding box center [347, 128] width 271 height 111
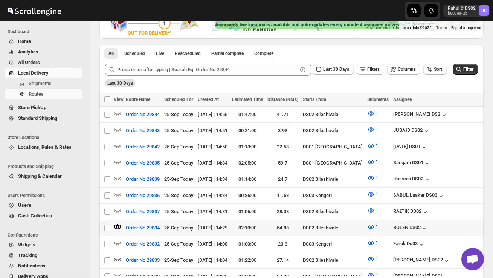
scroll to position [154, 0]
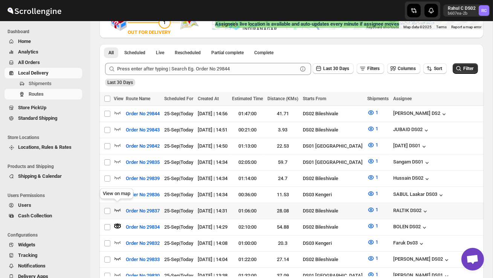
click at [119, 206] on icon "button" at bounding box center [118, 210] width 8 height 8
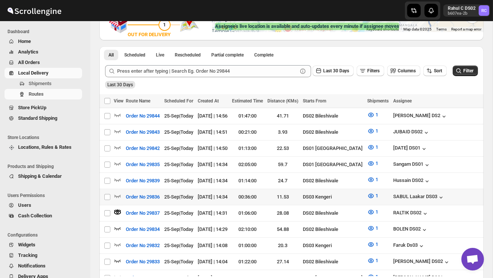
scroll to position [153, 0]
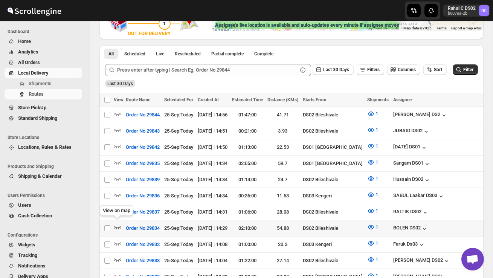
click at [119, 223] on icon "button" at bounding box center [118, 227] width 8 height 8
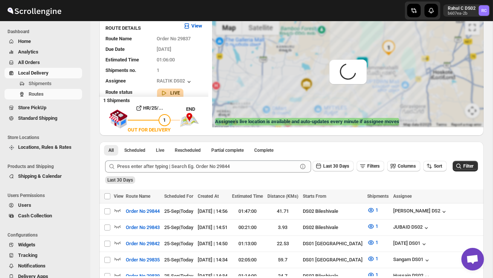
scroll to position [0, 0]
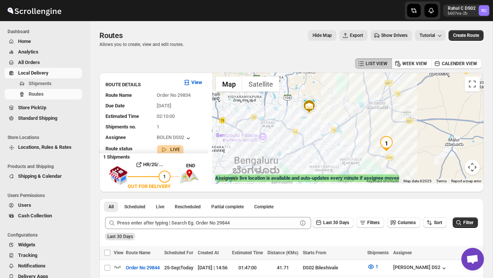
click at [315, 131] on div at bounding box center [347, 128] width 271 height 111
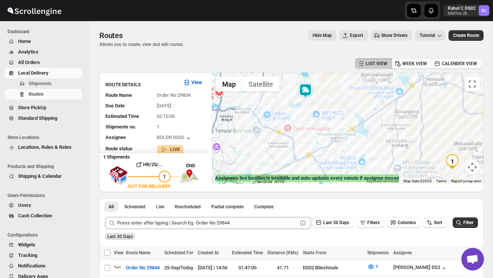
click at [315, 131] on div at bounding box center [347, 128] width 271 height 111
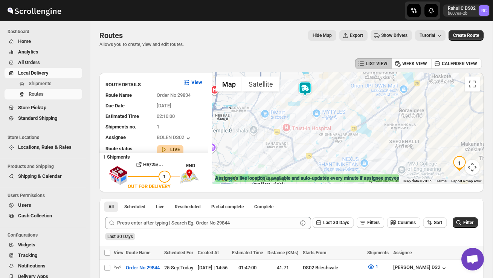
click at [315, 131] on div at bounding box center [347, 128] width 271 height 111
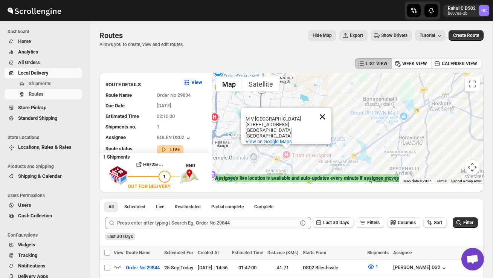
click at [324, 108] on button "Close" at bounding box center [322, 117] width 18 height 18
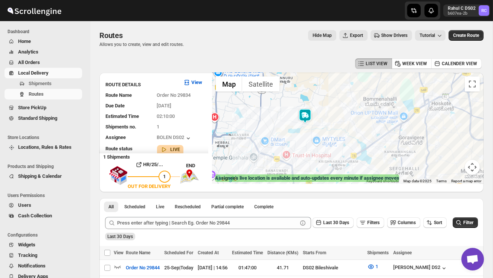
click at [307, 113] on img at bounding box center [304, 115] width 15 height 15
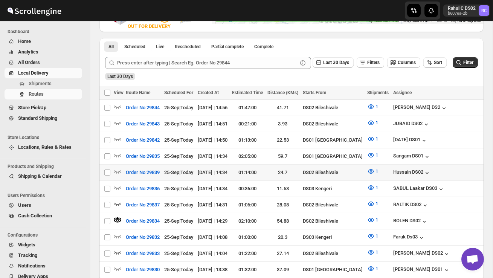
scroll to position [163, 0]
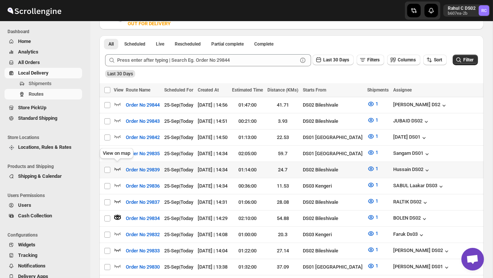
click at [116, 167] on icon "button" at bounding box center [117, 168] width 6 height 3
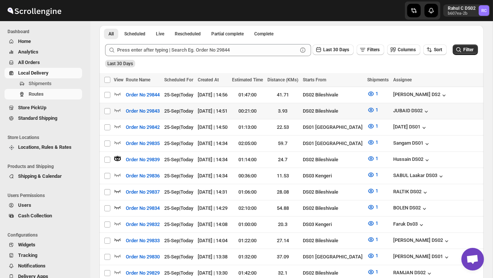
scroll to position [186, 0]
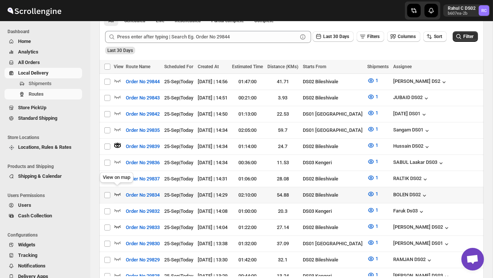
click at [121, 190] on icon "button" at bounding box center [118, 194] width 8 height 8
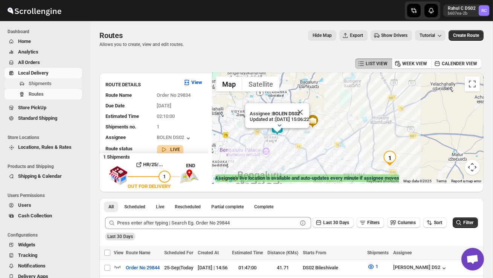
click at [50, 80] on span "Shipments" at bounding box center [55, 84] width 52 height 8
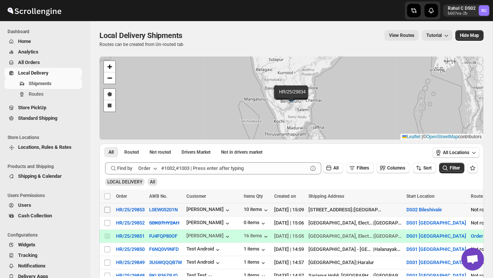
click at [108, 209] on input "Select shipment" at bounding box center [107, 210] width 6 height 6
checkbox input "true"
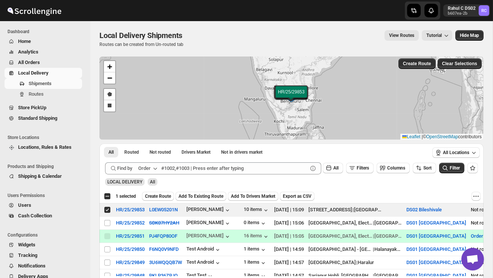
click at [157, 196] on span "Create Route" at bounding box center [158, 196] width 26 height 6
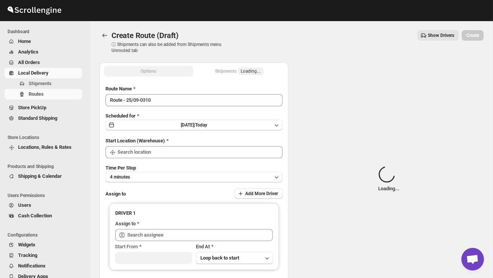
type input "DS02 Bileshivale"
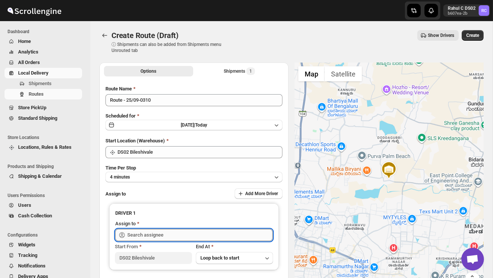
click at [166, 235] on input "text" at bounding box center [199, 235] width 145 height 12
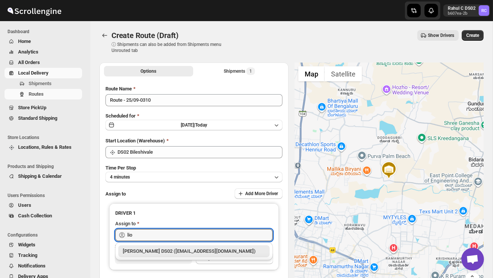
click at [180, 250] on div "[PERSON_NAME] DS02 ([EMAIL_ADDRESS][DOMAIN_NAME])" at bounding box center [194, 251] width 142 height 8
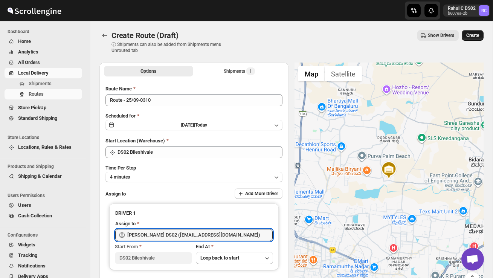
type input "[PERSON_NAME] DS02 ([EMAIL_ADDRESS][DOMAIN_NAME])"
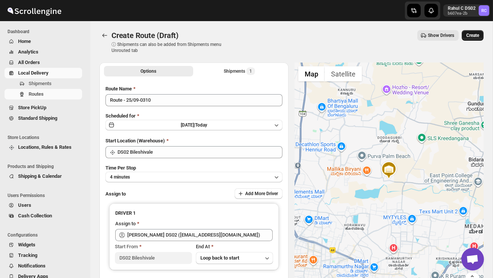
click at [475, 32] on button "Create" at bounding box center [472, 35] width 22 height 11
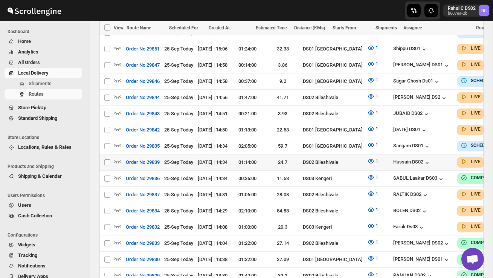
scroll to position [229, 0]
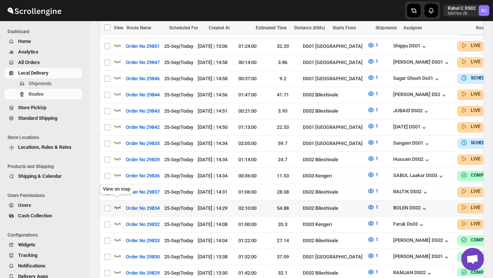
click at [117, 206] on icon "button" at bounding box center [117, 207] width 6 height 3
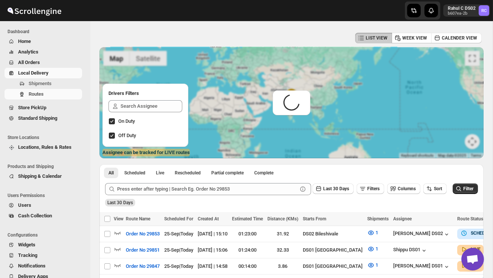
scroll to position [0, 0]
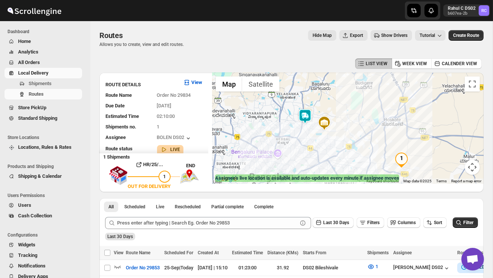
drag, startPoint x: 283, startPoint y: 113, endPoint x: 305, endPoint y: 136, distance: 31.4
click at [305, 136] on div at bounding box center [347, 128] width 271 height 111
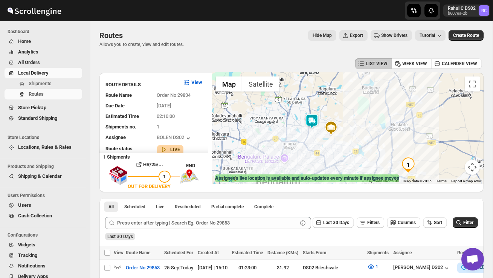
click at [315, 115] on img at bounding box center [311, 121] width 15 height 15
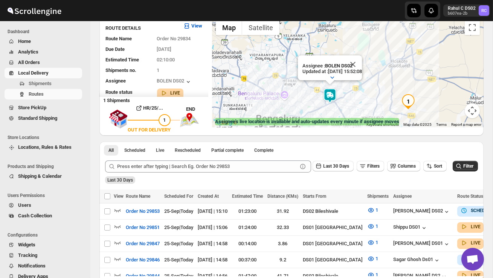
scroll to position [71, 0]
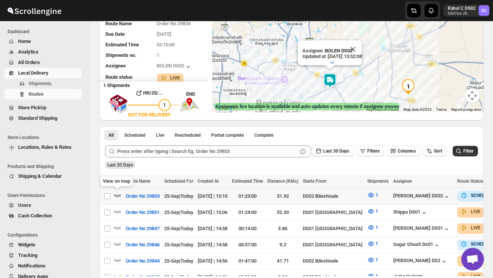
click at [116, 195] on icon "button" at bounding box center [118, 195] width 8 height 8
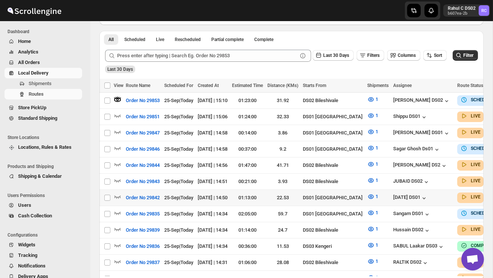
scroll to position [169, 0]
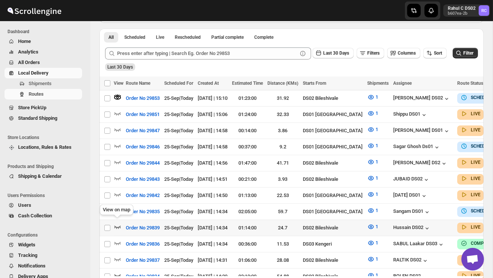
click at [116, 223] on icon "button" at bounding box center [118, 227] width 8 height 8
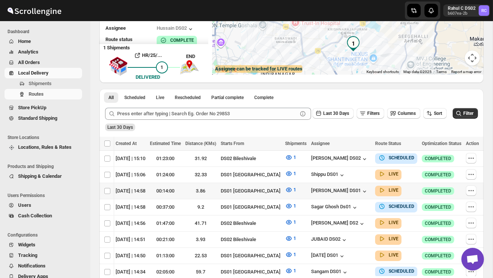
scroll to position [0, 0]
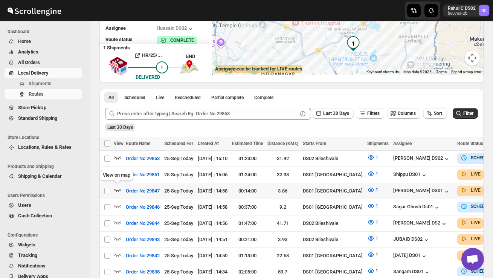
click at [117, 190] on icon "button" at bounding box center [118, 190] width 8 height 8
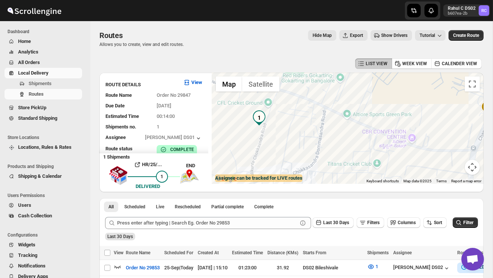
drag, startPoint x: 292, startPoint y: 140, endPoint x: 327, endPoint y: 132, distance: 36.0
click at [327, 132] on div at bounding box center [347, 128] width 271 height 111
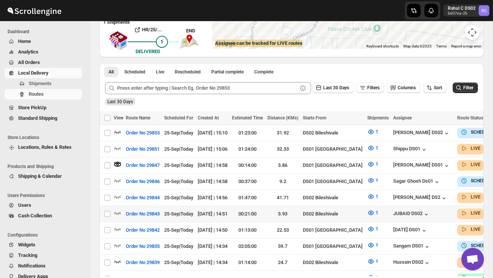
scroll to position [135, 0]
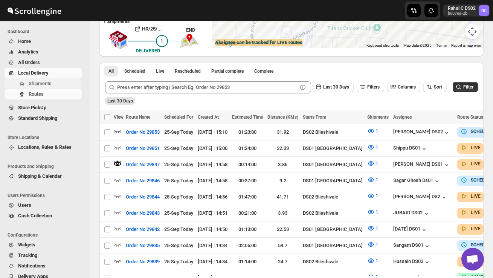
click at [41, 84] on span "Shipments" at bounding box center [40, 84] width 23 height 6
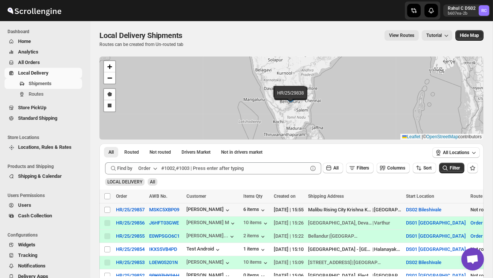
click at [112, 210] on td "Select shipment" at bounding box center [106, 209] width 14 height 13
checkbox input "true"
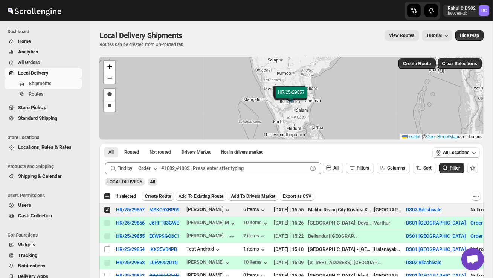
click at [154, 194] on span "Create Route" at bounding box center [158, 196] width 26 height 6
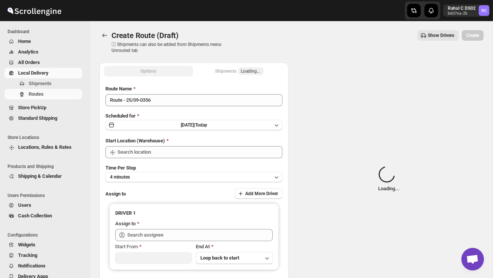
type input "DS02 Bileshivale"
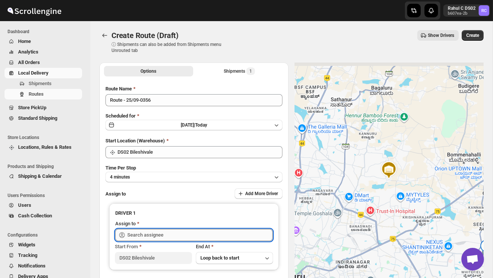
click at [158, 234] on input "text" at bounding box center [199, 235] width 145 height 12
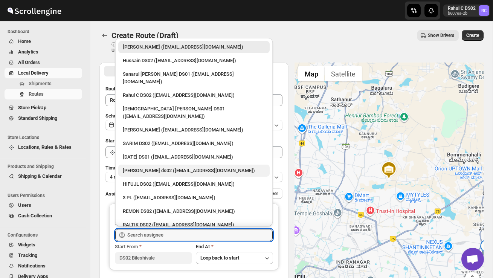
click at [152, 167] on div "[PERSON_NAME] ds02 ([EMAIL_ADDRESS][DOMAIN_NAME])" at bounding box center [194, 171] width 142 height 8
type input "[PERSON_NAME] ds02 ([EMAIL_ADDRESS][DOMAIN_NAME])"
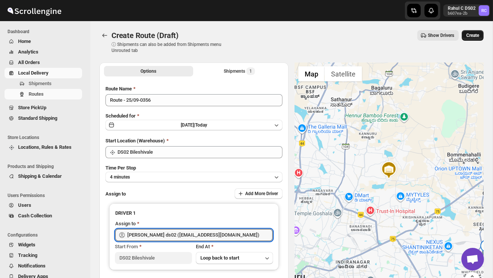
click at [472, 35] on span "Create" at bounding box center [472, 35] width 13 height 6
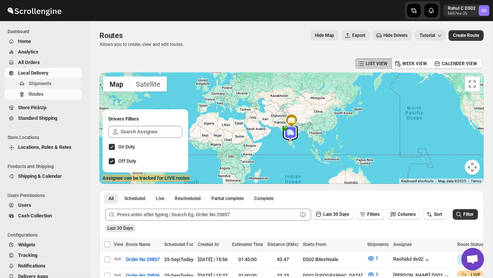
click at [49, 82] on span "Shipments" at bounding box center [40, 84] width 23 height 6
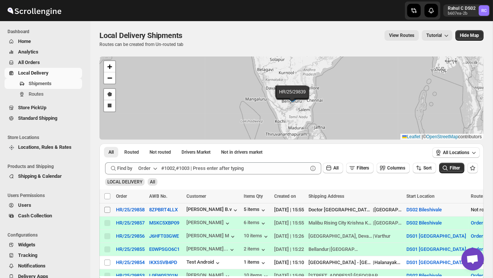
click at [104, 211] on span at bounding box center [107, 209] width 7 height 7
click at [104, 211] on input "Select shipment" at bounding box center [107, 210] width 6 height 6
click at [107, 209] on input "Select shipment" at bounding box center [107, 210] width 6 height 6
checkbox input "true"
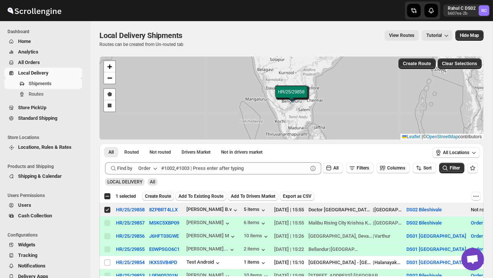
click at [151, 196] on span "Create Route" at bounding box center [158, 196] width 26 height 6
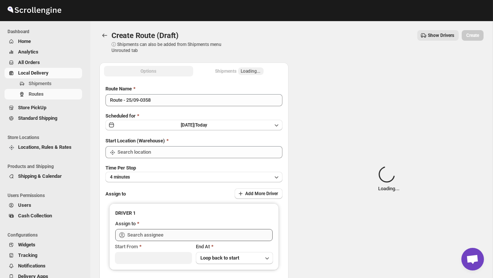
type input "DS02 Bileshivale"
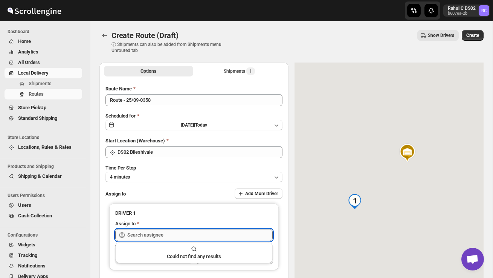
click at [155, 236] on input "text" at bounding box center [199, 235] width 145 height 12
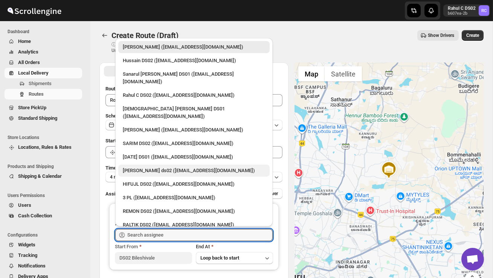
click at [145, 167] on div "[PERSON_NAME] ds02 ([EMAIL_ADDRESS][DOMAIN_NAME])" at bounding box center [194, 171] width 142 height 8
type input "[PERSON_NAME] ds02 ([EMAIL_ADDRESS][DOMAIN_NAME])"
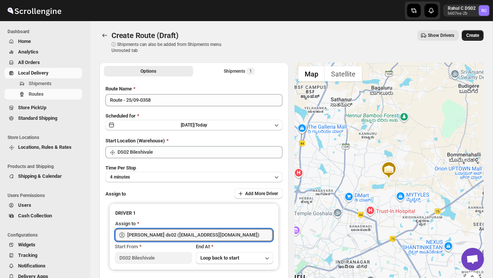
click at [470, 33] on span "Create" at bounding box center [472, 35] width 13 height 6
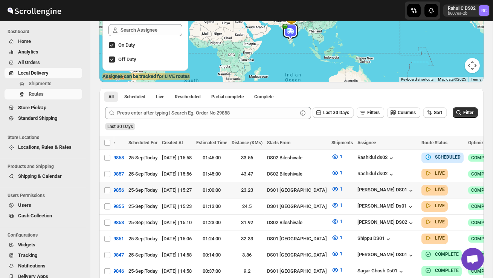
scroll to position [0, 109]
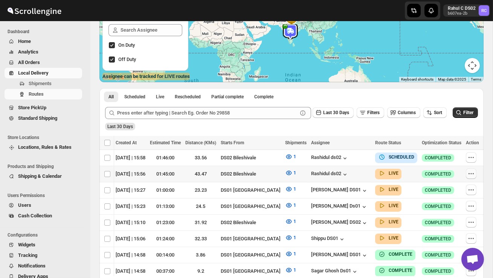
click at [469, 168] on button "button" at bounding box center [470, 173] width 11 height 11
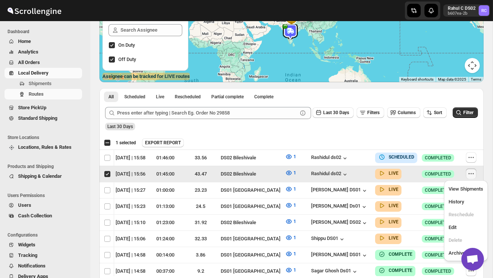
scroll to position [0, 0]
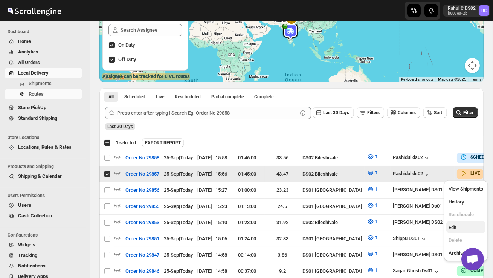
click at [464, 225] on span "Edit" at bounding box center [465, 228] width 35 height 8
checkbox input "false"
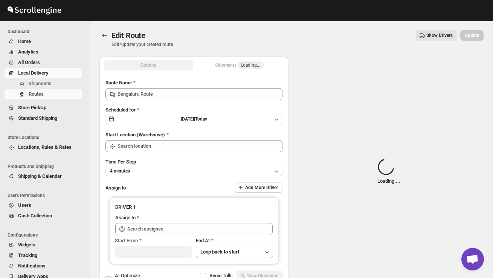
type input "Order No 29857"
type input "DS02 Bileshivale"
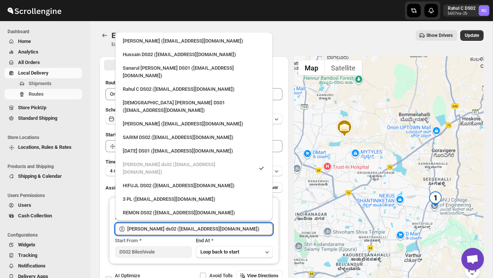
click at [226, 224] on input "[PERSON_NAME] ds02 ([EMAIL_ADDRESS][DOMAIN_NAME])" at bounding box center [199, 229] width 145 height 12
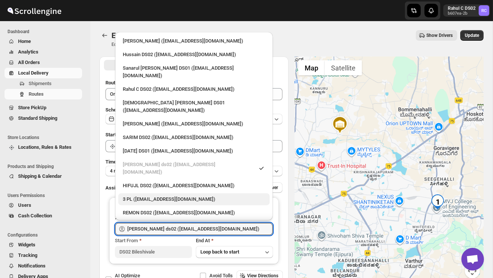
click at [166, 193] on div "3 PL ([EMAIL_ADDRESS][DOMAIN_NAME])" at bounding box center [193, 199] width 151 height 12
type input "3 PL ([EMAIL_ADDRESS][DOMAIN_NAME])"
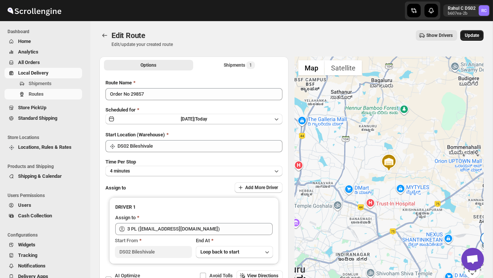
click at [472, 32] on button "Update" at bounding box center [471, 35] width 23 height 11
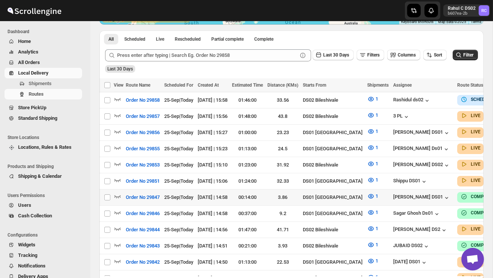
scroll to position [165, 0]
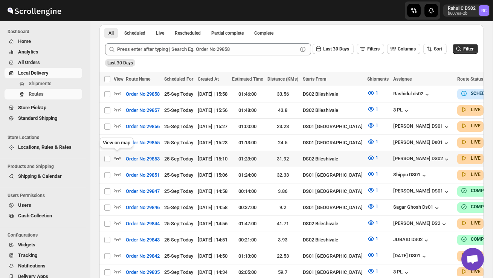
click at [121, 155] on icon "button" at bounding box center [118, 158] width 8 height 8
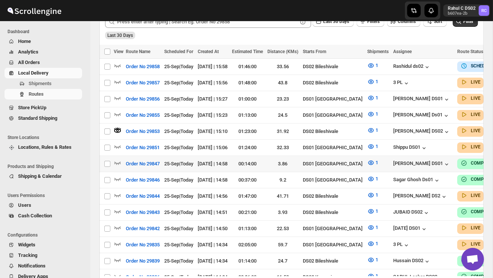
scroll to position [204, 0]
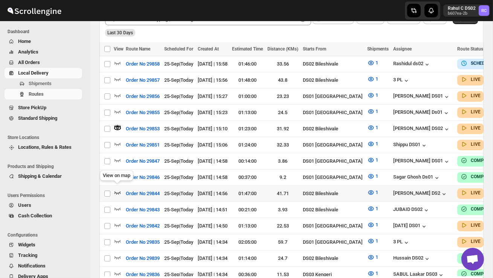
click at [118, 189] on icon "button" at bounding box center [118, 193] width 8 height 8
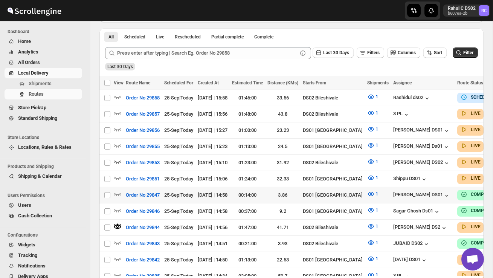
scroll to position [170, 0]
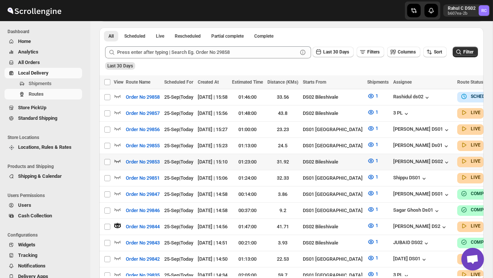
click at [116, 158] on icon "button" at bounding box center [118, 161] width 8 height 8
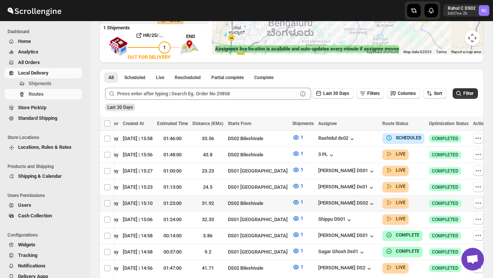
scroll to position [0, 109]
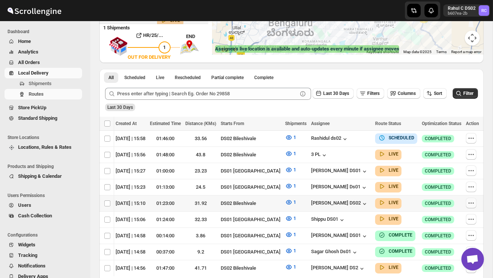
click at [470, 201] on icon "button" at bounding box center [471, 203] width 8 height 8
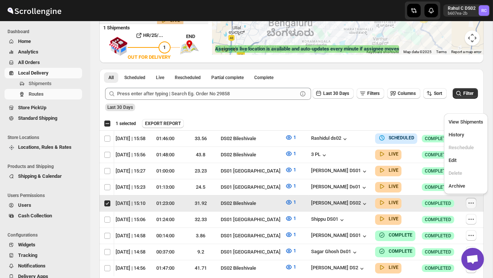
scroll to position [0, 0]
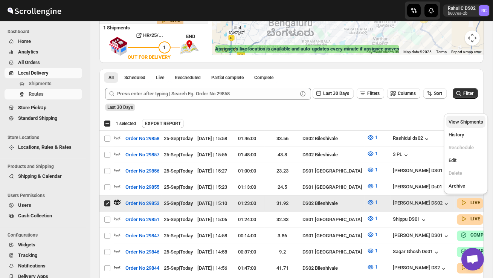
click at [476, 124] on span "View Shipments" at bounding box center [465, 122] width 35 height 6
checkbox input "false"
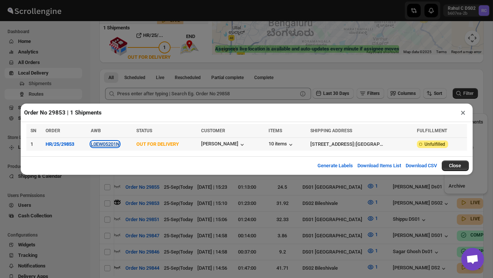
click at [105, 145] on button "L0EW05201N" at bounding box center [105, 144] width 29 height 6
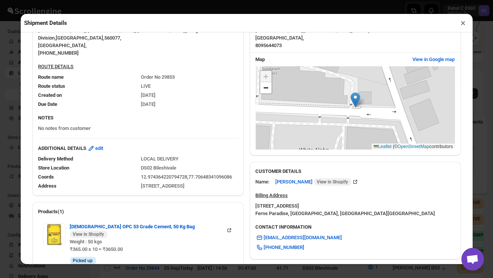
scroll to position [365, 0]
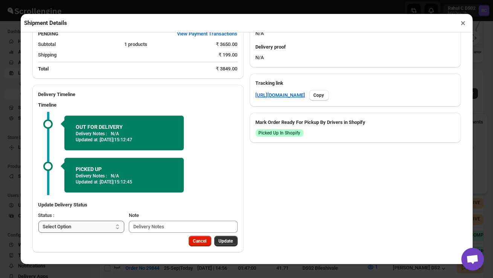
click at [110, 223] on select "Select Option PICKED UP OUT FOR DELIVERY RESCHEDULE DELIVERED CANCELLED" at bounding box center [81, 227] width 86 height 12
select select "DELIVERED"
click at [229, 239] on span "Update" at bounding box center [226, 241] width 14 height 6
select select
click at [462, 24] on button "×" at bounding box center [463, 23] width 11 height 11
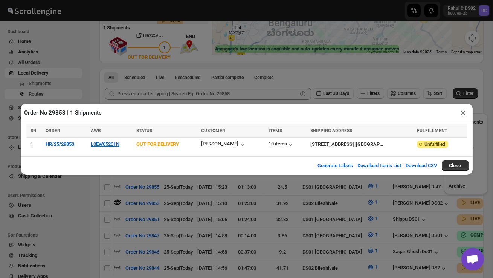
click at [464, 112] on button "×" at bounding box center [463, 112] width 11 height 11
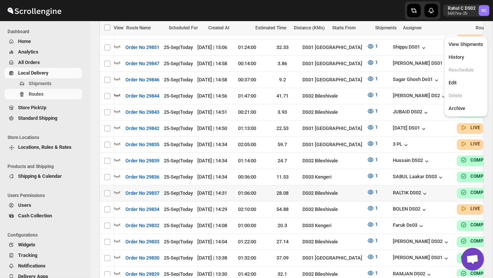
scroll to position [304, 0]
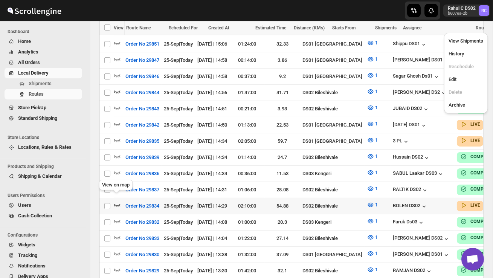
click at [119, 204] on icon "button" at bounding box center [117, 205] width 6 height 3
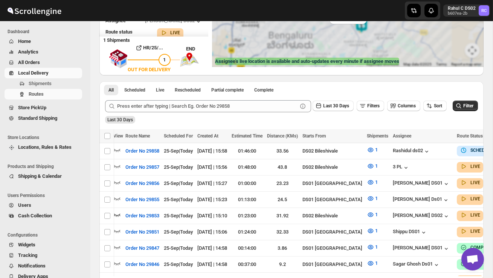
scroll to position [0, 0]
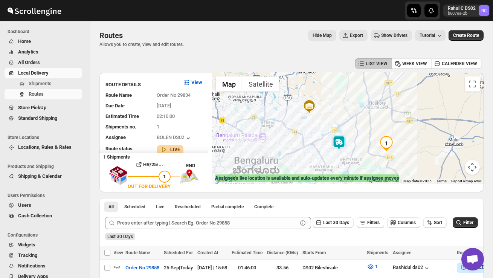
click at [345, 141] on img at bounding box center [338, 142] width 15 height 15
click at [54, 81] on span "Shipments" at bounding box center [55, 84] width 52 height 8
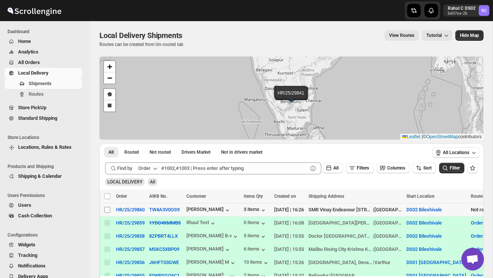
click at [109, 208] on input "Select shipment" at bounding box center [107, 210] width 6 height 6
checkbox input "true"
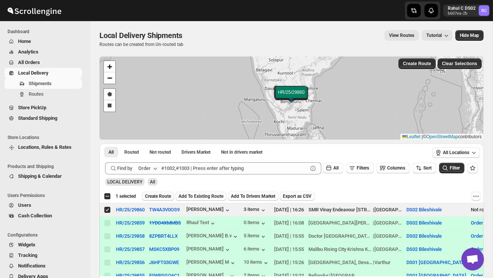
click at [163, 194] on span "Create Route" at bounding box center [158, 196] width 26 height 6
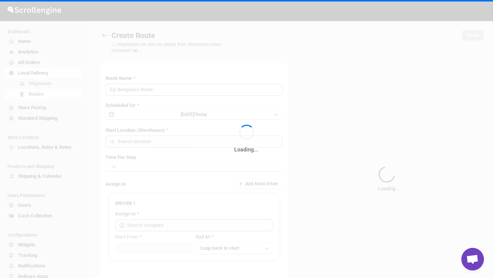
type input "Route - 25/09-0429"
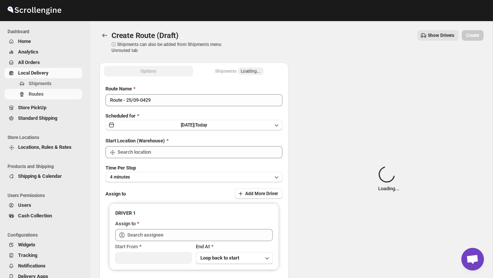
type input "DS02 Bileshivale"
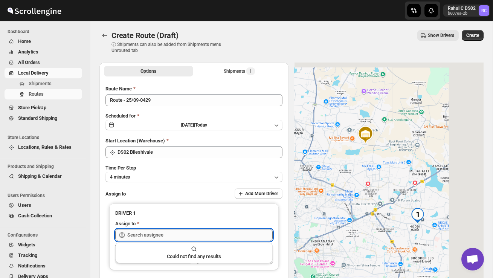
click at [174, 231] on input "text" at bounding box center [199, 235] width 145 height 12
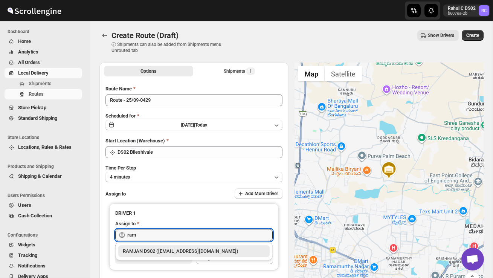
click at [190, 247] on div "RAMJAN DS02 ([EMAIL_ADDRESS][DOMAIN_NAME])" at bounding box center [194, 251] width 142 height 8
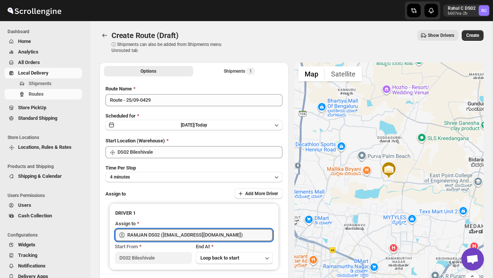
type input "RAMJAN DS02 ([EMAIL_ADDRESS][DOMAIN_NAME])"
click at [472, 35] on span "Create" at bounding box center [472, 35] width 13 height 6
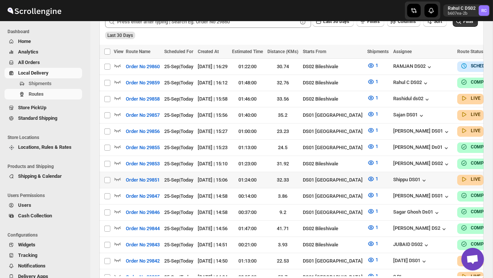
scroll to position [203, 0]
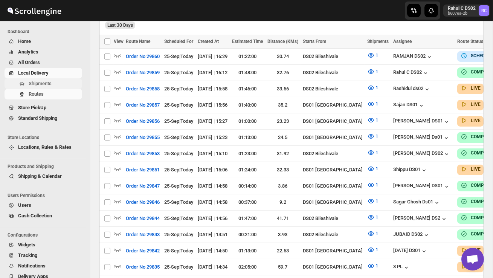
click at [33, 83] on span "Shipments" at bounding box center [40, 84] width 23 height 6
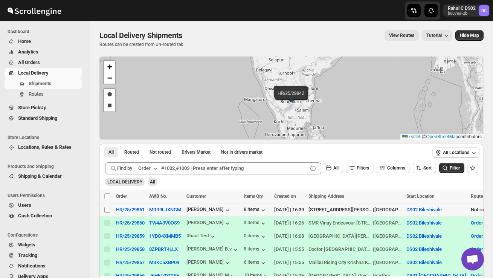
click at [104, 210] on input "Select shipment" at bounding box center [107, 210] width 6 height 6
checkbox input "true"
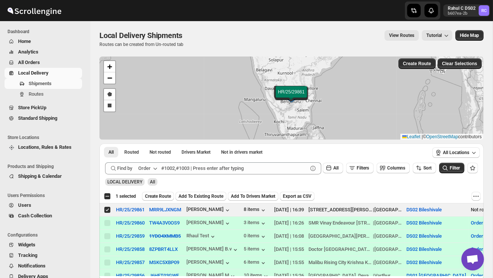
click at [166, 196] on span "Create Route" at bounding box center [158, 196] width 26 height 6
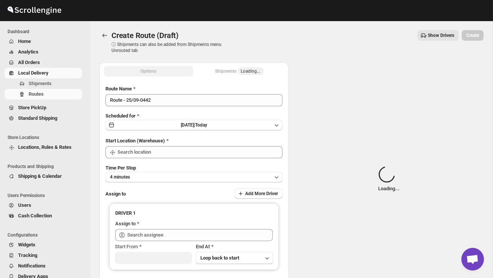
type input "DS02 Bileshivale"
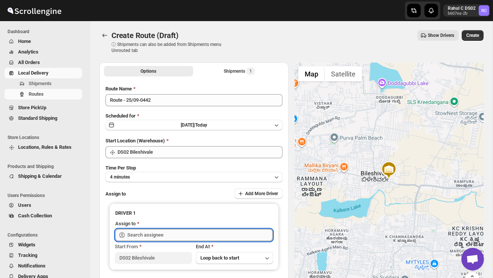
click at [167, 236] on input "text" at bounding box center [199, 235] width 145 height 12
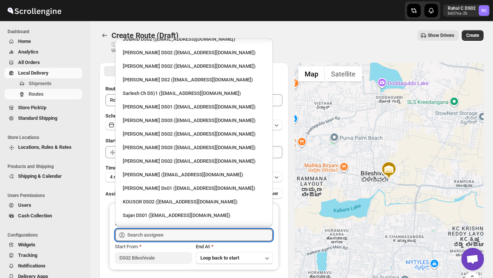
scroll to position [230, 0]
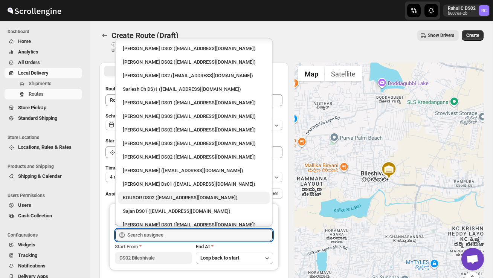
click at [163, 194] on div "KOUSOR DS02 ([EMAIL_ADDRESS][DOMAIN_NAME])" at bounding box center [194, 198] width 142 height 8
type input "KOUSOR DS02 ([EMAIL_ADDRESS][DOMAIN_NAME])"
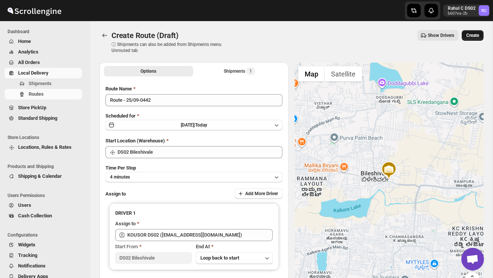
click at [471, 33] on span "Create" at bounding box center [472, 35] width 13 height 6
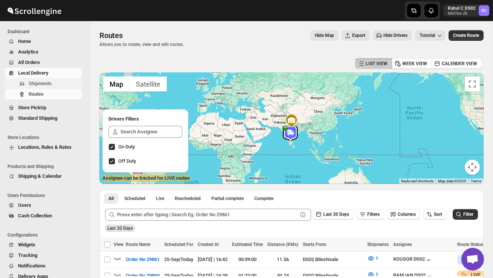
click at [59, 83] on span "Shipments" at bounding box center [55, 84] width 52 height 8
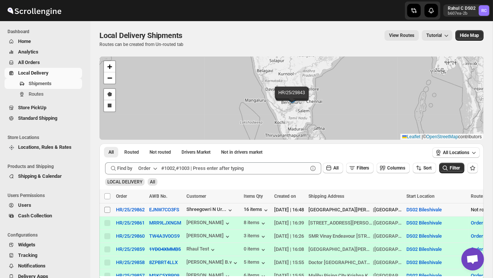
click at [106, 209] on input "Select shipment" at bounding box center [107, 210] width 6 height 6
checkbox input "true"
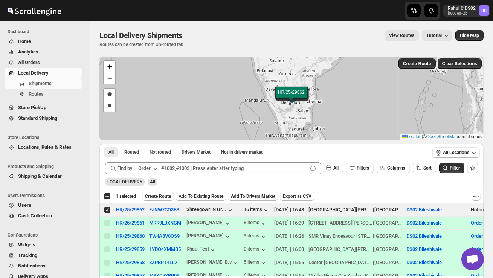
click at [162, 195] on span "Create Route" at bounding box center [158, 196] width 26 height 6
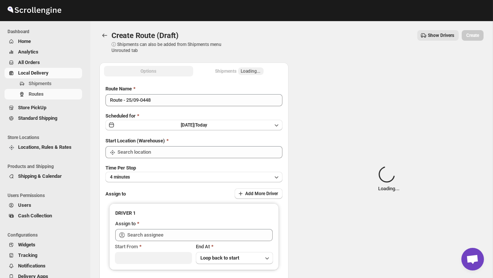
type input "DS02 Bileshivale"
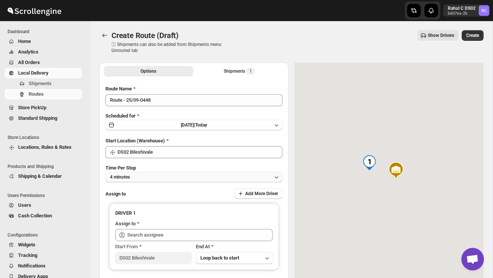
click at [163, 178] on button "4 minutes" at bounding box center [193, 177] width 177 height 11
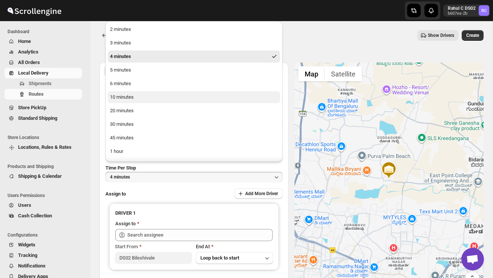
click at [140, 95] on button "10 minutes" at bounding box center [194, 97] width 172 height 12
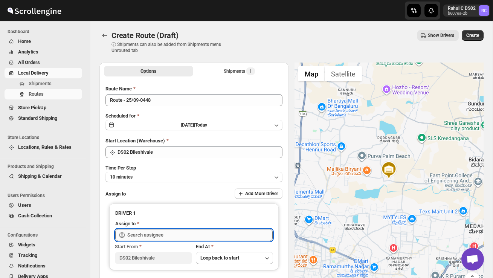
click at [140, 231] on input "text" at bounding box center [199, 235] width 145 height 12
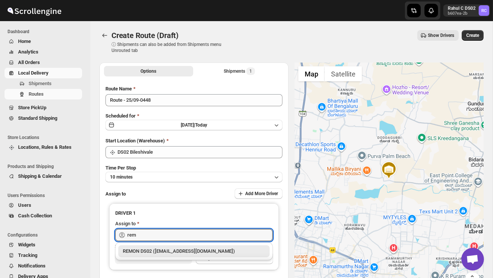
click at [161, 249] on div "REMON DS02 ([EMAIL_ADDRESS][DOMAIN_NAME])" at bounding box center [194, 251] width 142 height 8
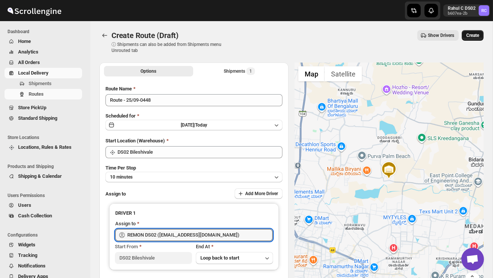
type input "REMON DS02 ([EMAIL_ADDRESS][DOMAIN_NAME])"
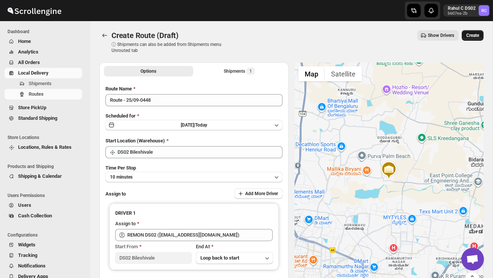
click at [476, 34] on span "Create" at bounding box center [472, 35] width 13 height 6
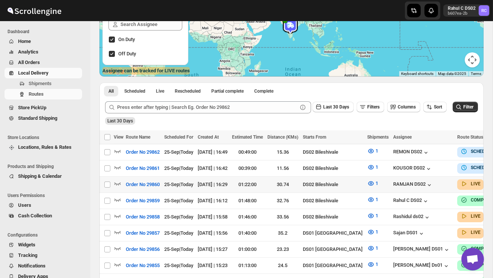
scroll to position [0, 103]
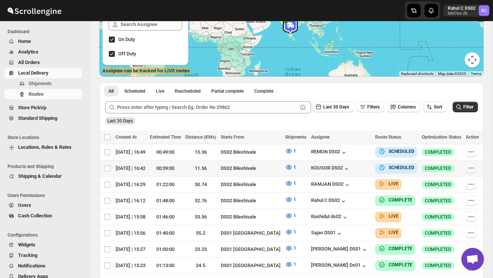
click at [473, 166] on button "button" at bounding box center [470, 168] width 11 height 11
checkbox input "true"
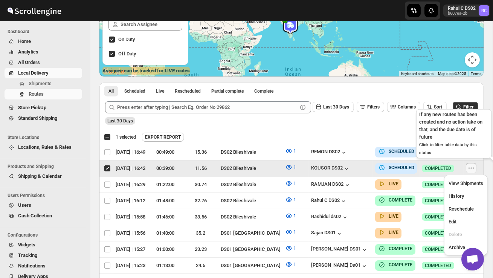
scroll to position [0, 0]
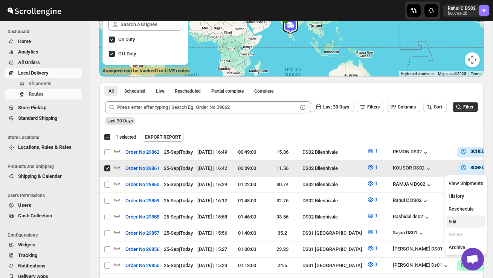
click at [451, 218] on span "Edit" at bounding box center [465, 222] width 35 height 8
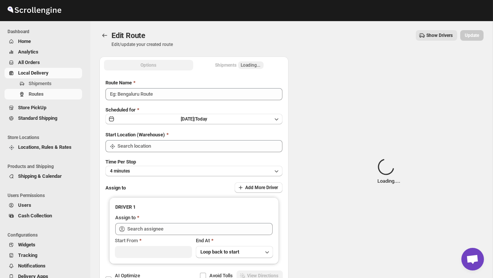
type input "Order No 29861"
type input "DS02 Bileshivale"
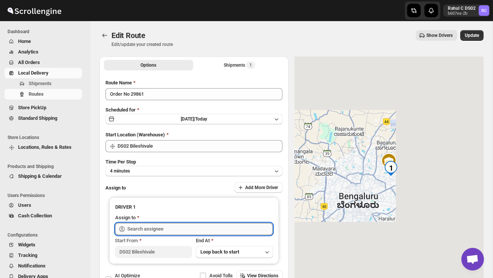
click at [173, 229] on input "text" at bounding box center [199, 229] width 145 height 12
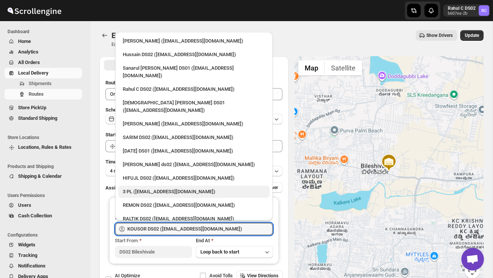
click at [152, 188] on div "3 PL ([EMAIL_ADDRESS][DOMAIN_NAME])" at bounding box center [194, 192] width 142 height 8
type input "3 PL ([EMAIL_ADDRESS][DOMAIN_NAME])"
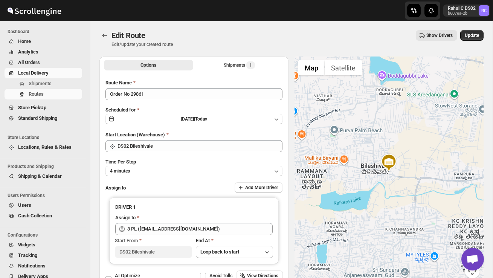
click at [470, 29] on div "Edit Route. This page is ready Edit Route Edit/update your created route Show D…" at bounding box center [291, 38] width 384 height 35
click at [470, 34] on span "Update" at bounding box center [471, 35] width 14 height 6
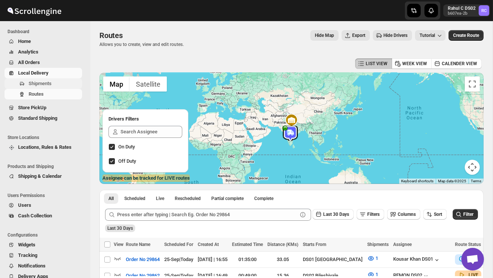
click at [49, 82] on span "Shipments" at bounding box center [40, 84] width 23 height 6
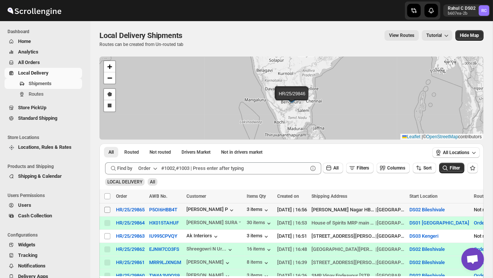
click at [106, 210] on input "Select shipment" at bounding box center [107, 210] width 6 height 6
checkbox input "true"
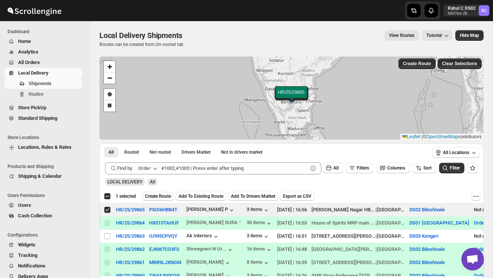
click at [153, 196] on span "Create Route" at bounding box center [158, 196] width 26 height 6
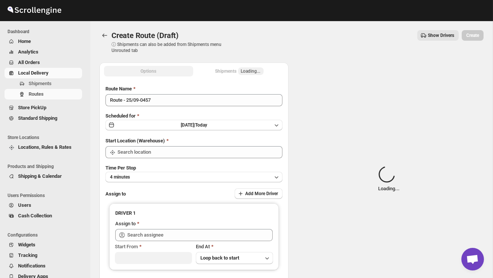
type input "DS02 Bileshivale"
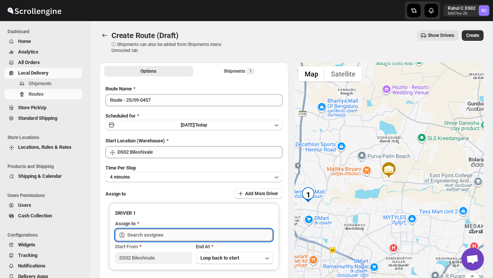
click at [161, 237] on input "text" at bounding box center [199, 235] width 145 height 12
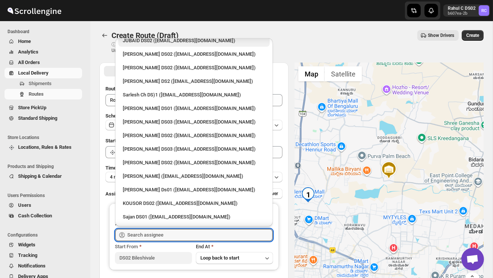
scroll to position [225, 0]
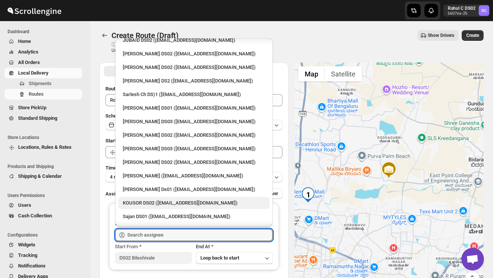
click at [153, 199] on div "KOUSOR DS02 ([EMAIL_ADDRESS][DOMAIN_NAME])" at bounding box center [194, 203] width 142 height 8
type input "KOUSOR DS02 ([EMAIL_ADDRESS][DOMAIN_NAME])"
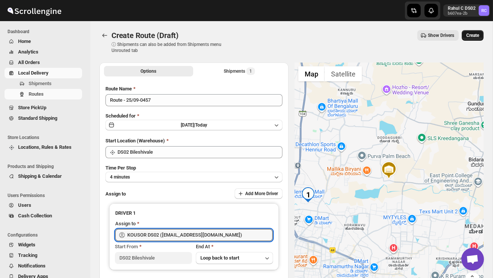
click at [474, 36] on span "Create" at bounding box center [472, 35] width 13 height 6
